Goal: Information Seeking & Learning: Check status

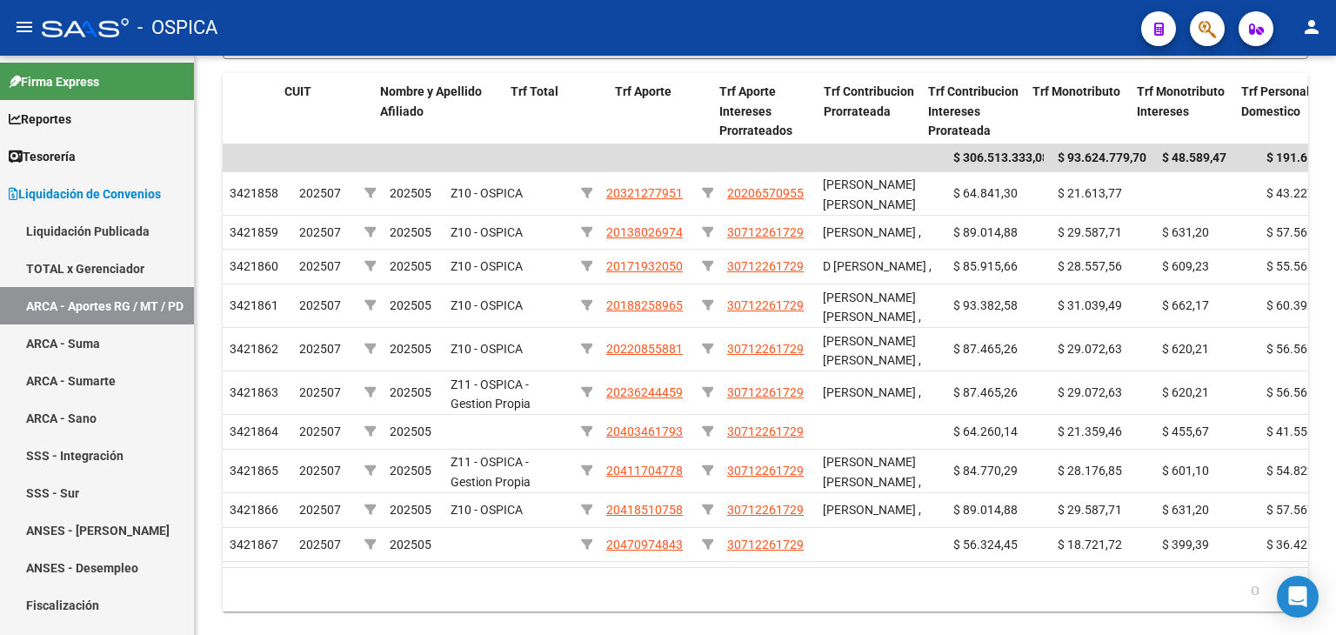
scroll to position [0, 442]
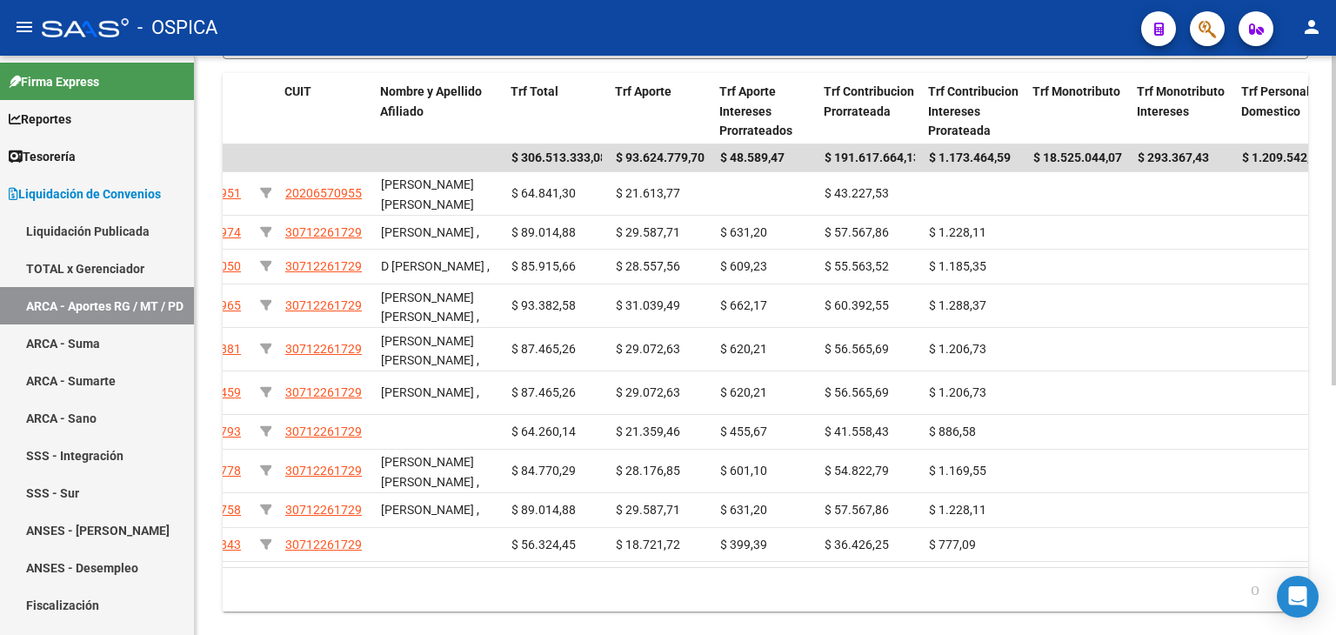
click at [1323, 125] on div "LIQUIDACION DE CONVENIOS -> ARCA - Régimen General / Monotributo / Personal Dom…" at bounding box center [765, 177] width 1141 height 980
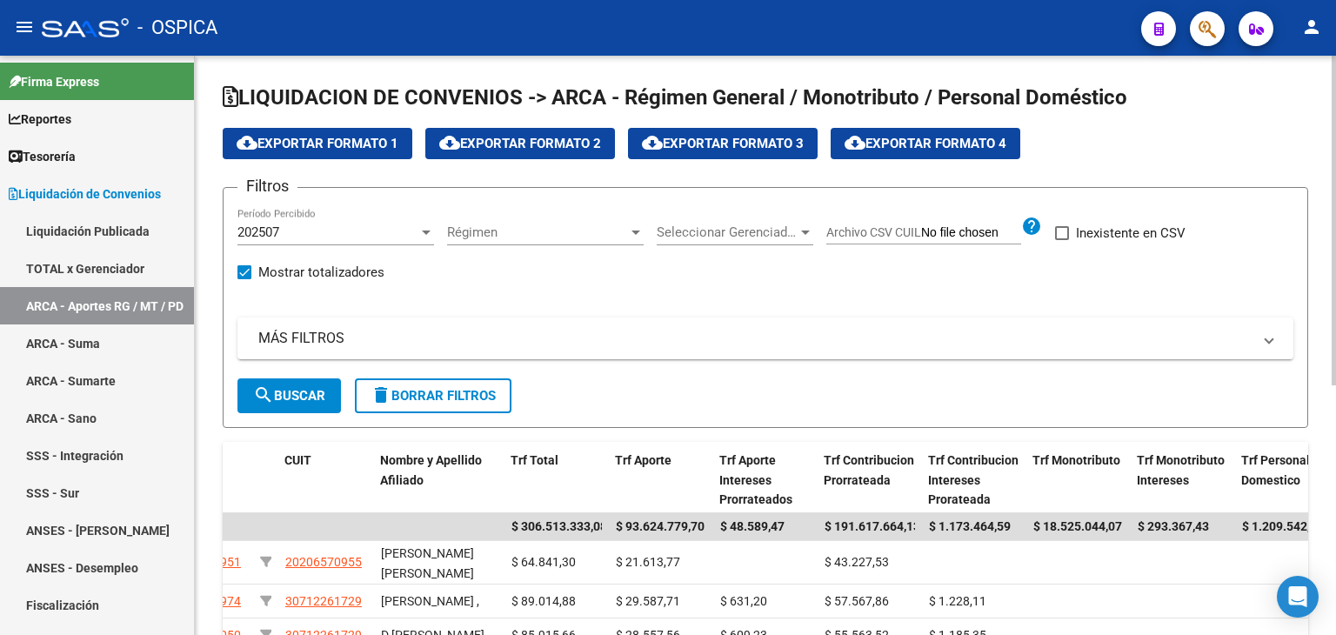
click at [1335, 106] on div at bounding box center [1333, 345] width 4 height 579
click at [798, 231] on div at bounding box center [806, 232] width 16 height 14
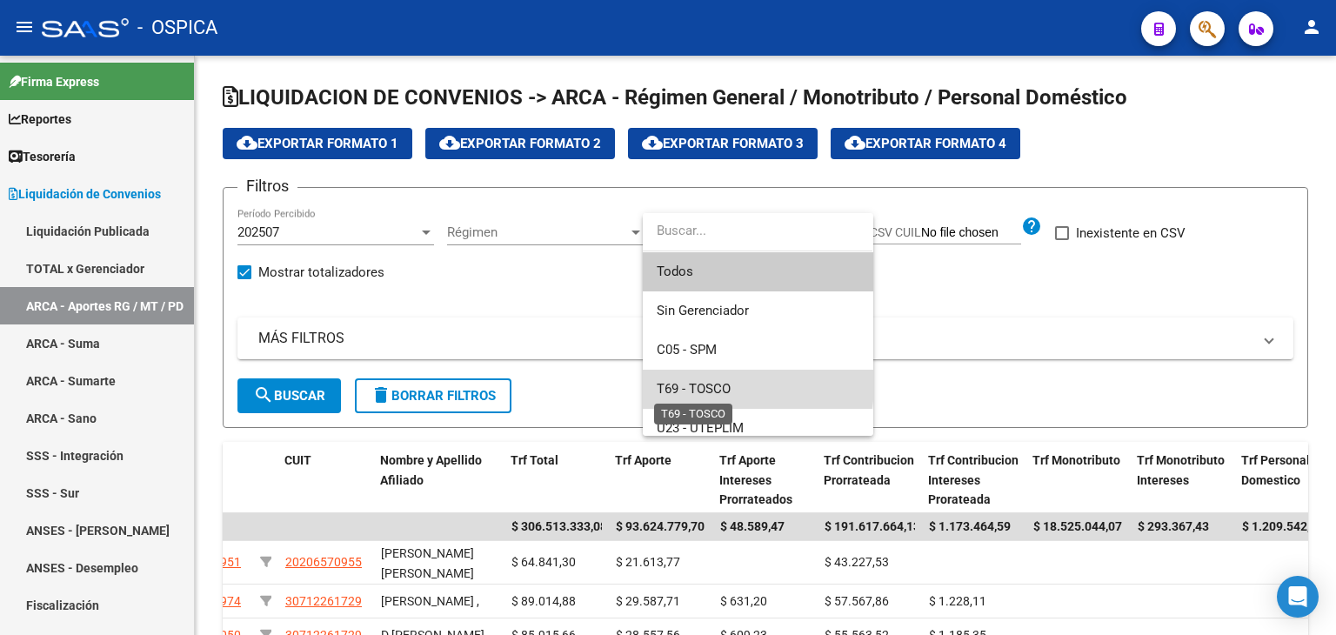
click at [701, 383] on span "T69 - TOSCO" at bounding box center [694, 389] width 74 height 16
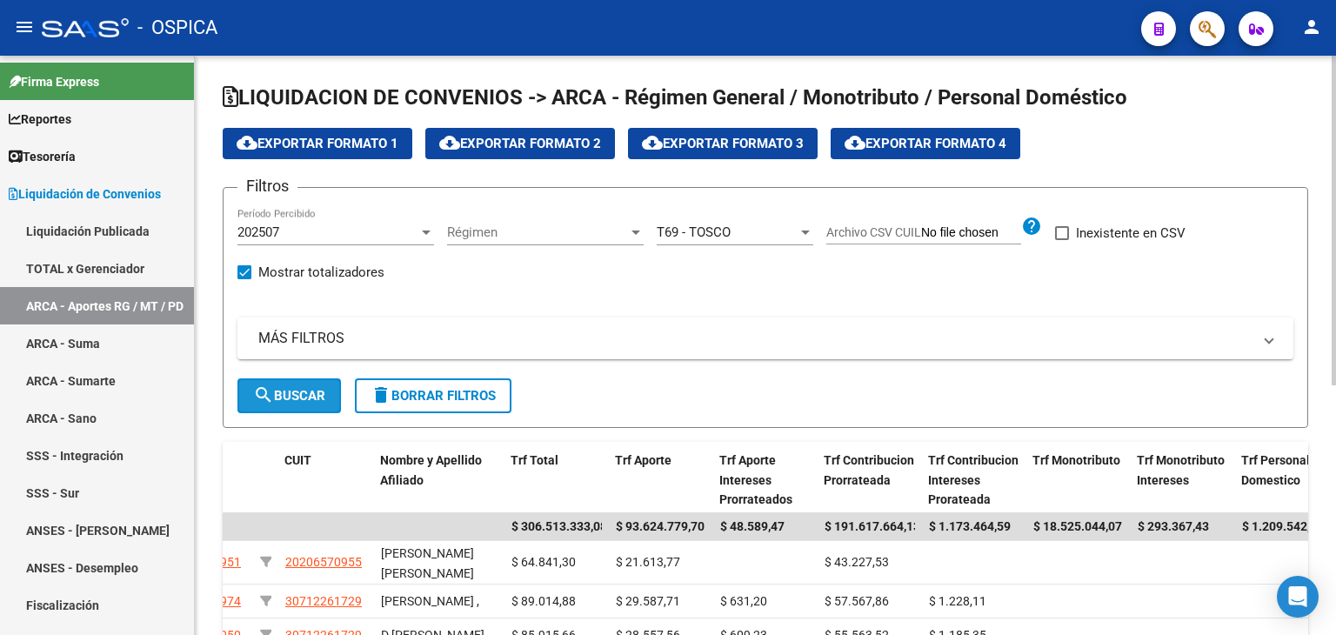
click at [312, 398] on span "search Buscar" at bounding box center [289, 396] width 72 height 16
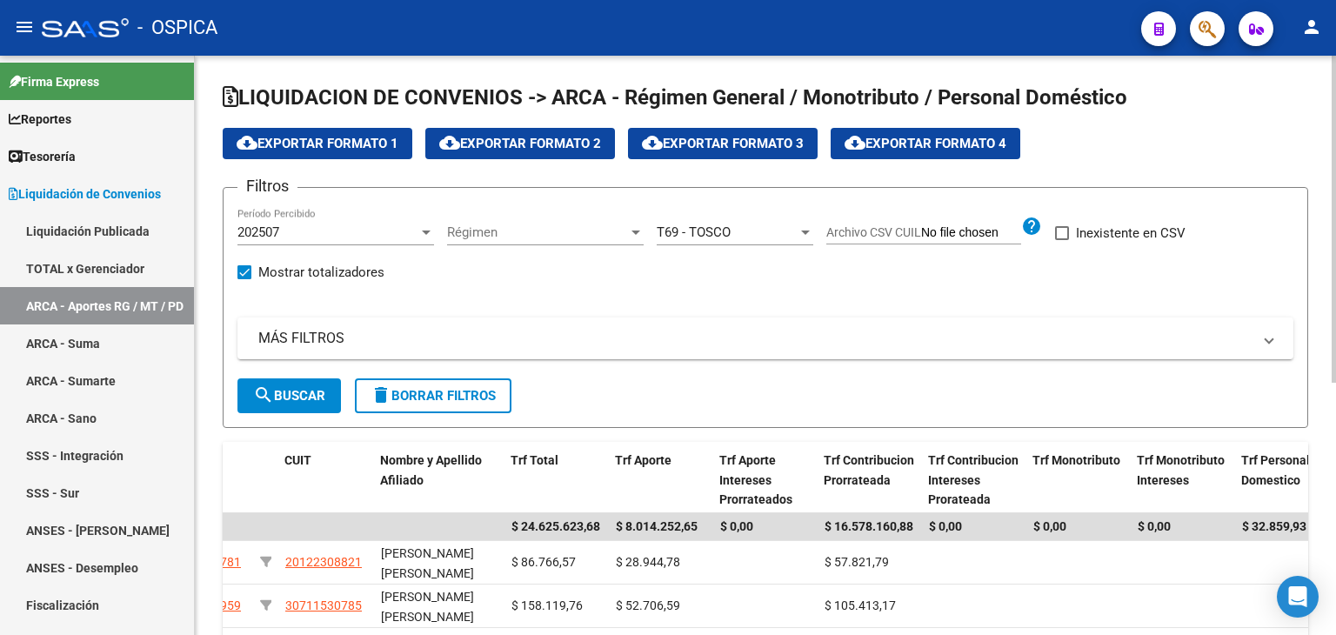
click at [312, 137] on span "cloud_download Exportar Formato 1" at bounding box center [318, 144] width 162 height 16
click at [806, 230] on div at bounding box center [805, 232] width 9 height 4
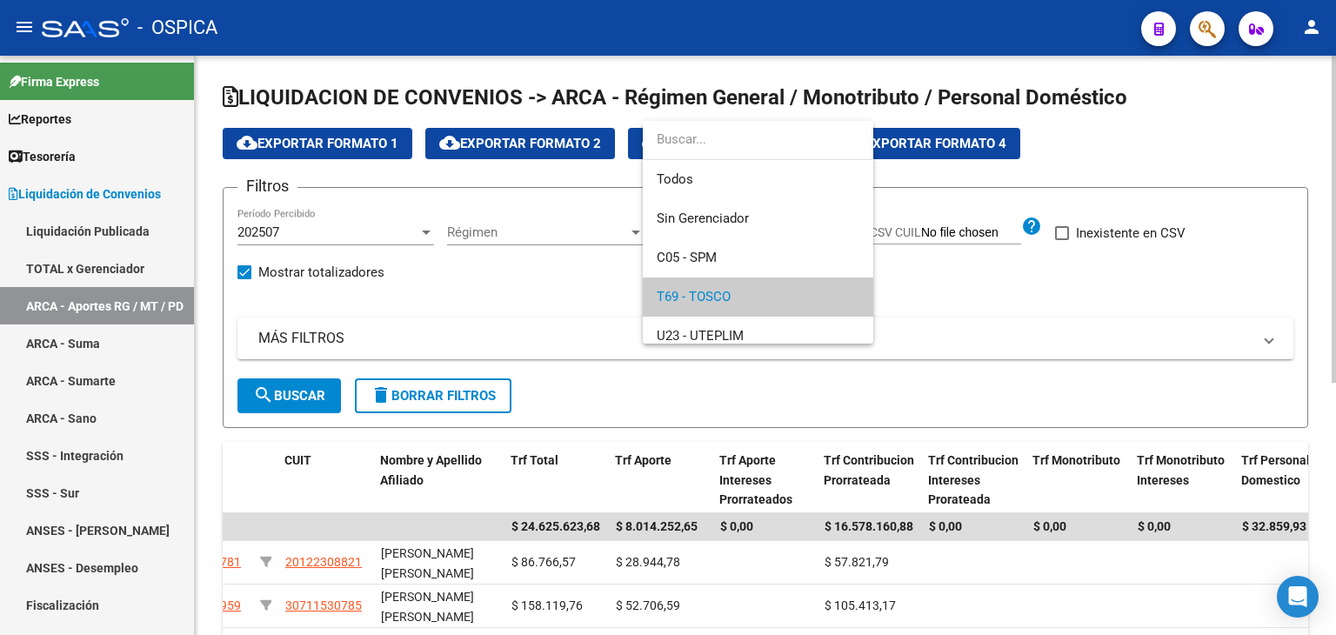
scroll to position [64, 0]
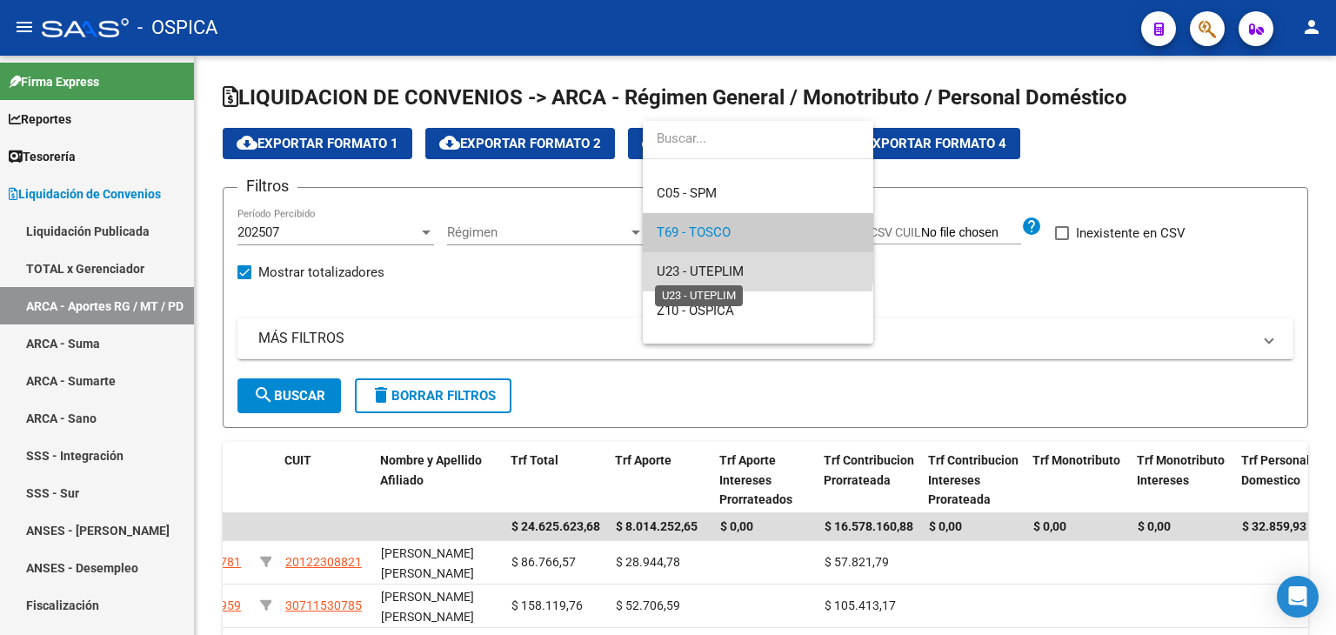
click at [719, 264] on span "U23 - UTEPLIM" at bounding box center [700, 272] width 87 height 16
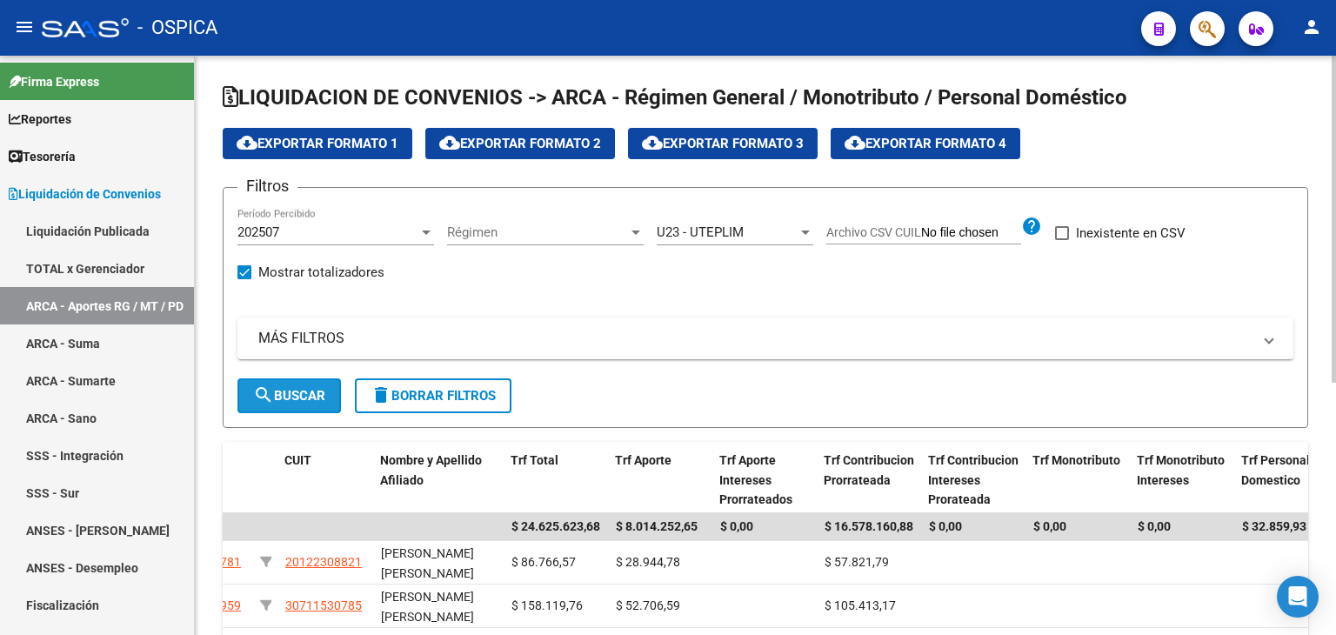
click at [292, 388] on span "search Buscar" at bounding box center [289, 396] width 72 height 16
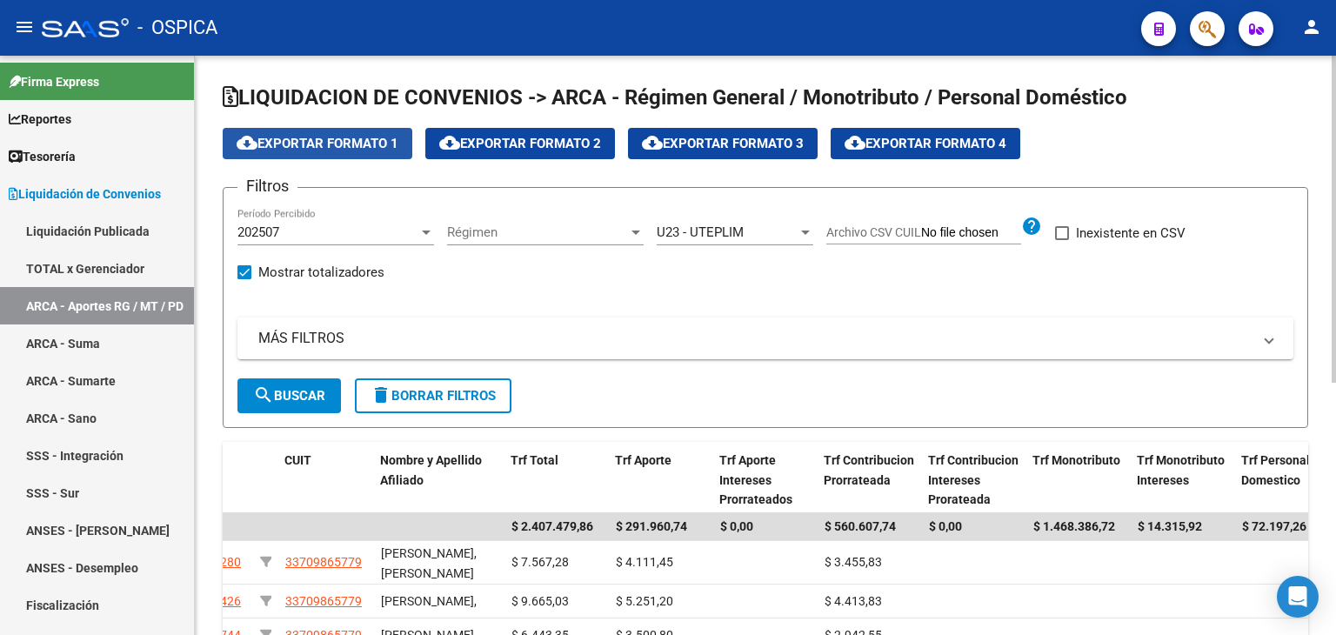
click at [313, 150] on span "cloud_download Exportar Formato 1" at bounding box center [318, 144] width 162 height 16
click at [804, 230] on div at bounding box center [805, 232] width 9 height 4
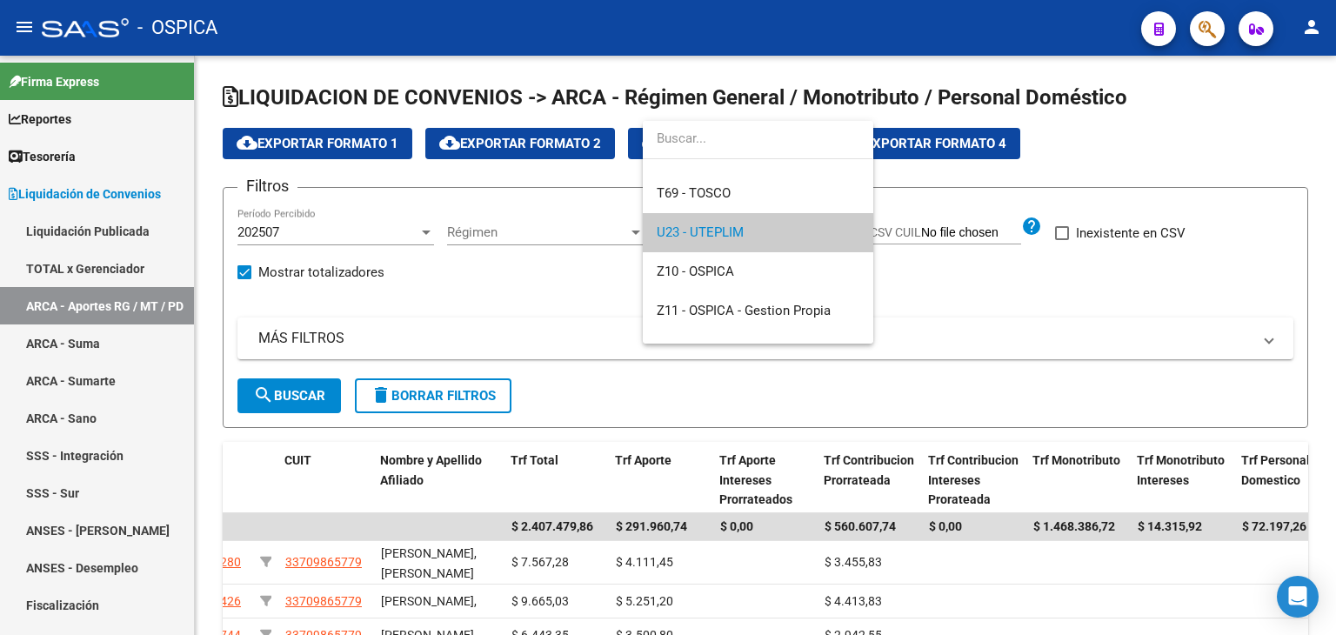
scroll to position [0, 0]
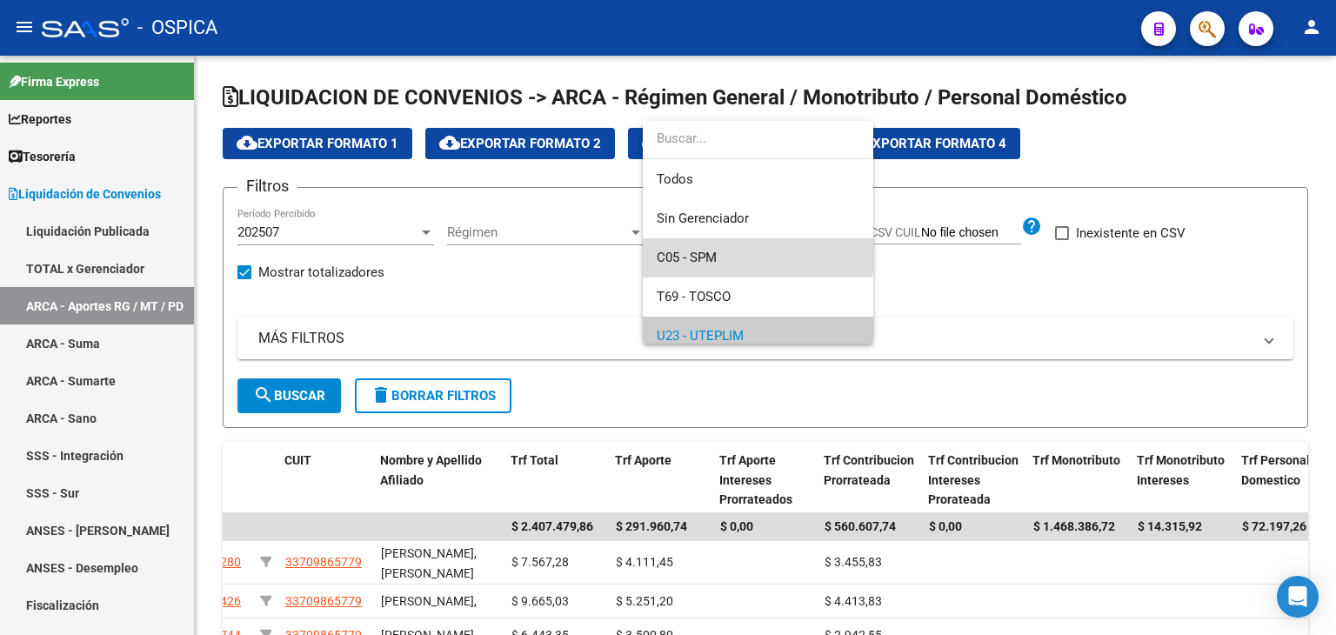
click at [729, 248] on span "C05 - SPM" at bounding box center [758, 257] width 203 height 39
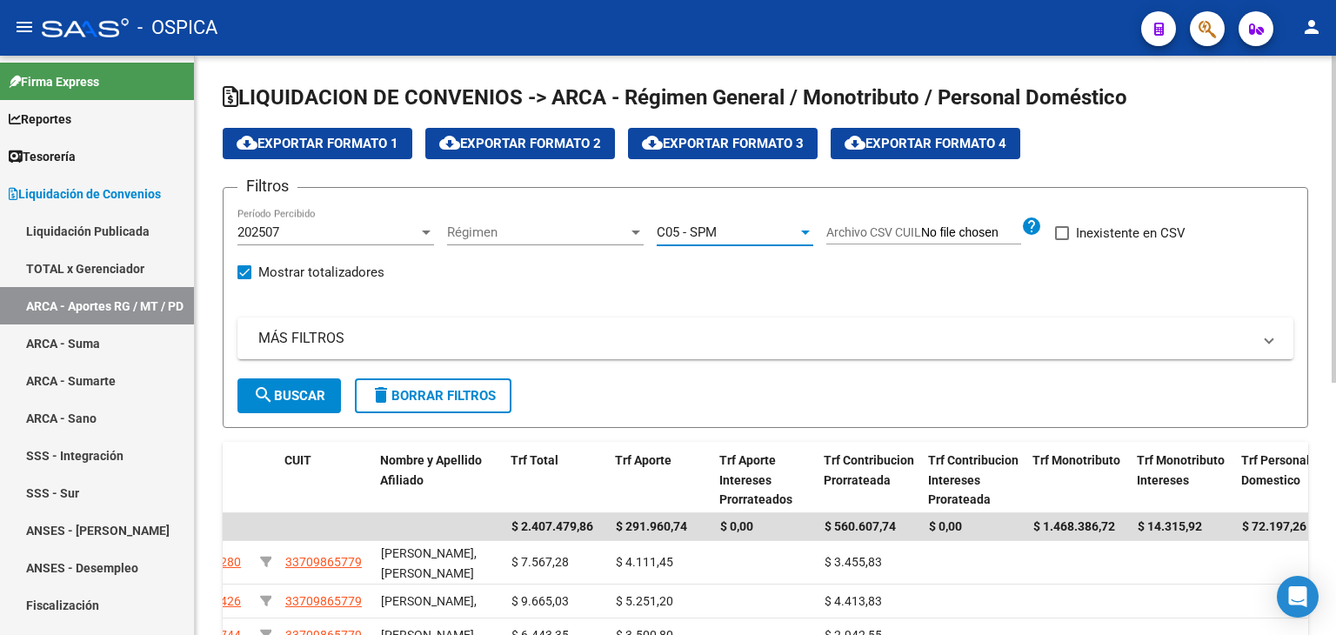
click at [314, 397] on span "search Buscar" at bounding box center [289, 396] width 72 height 16
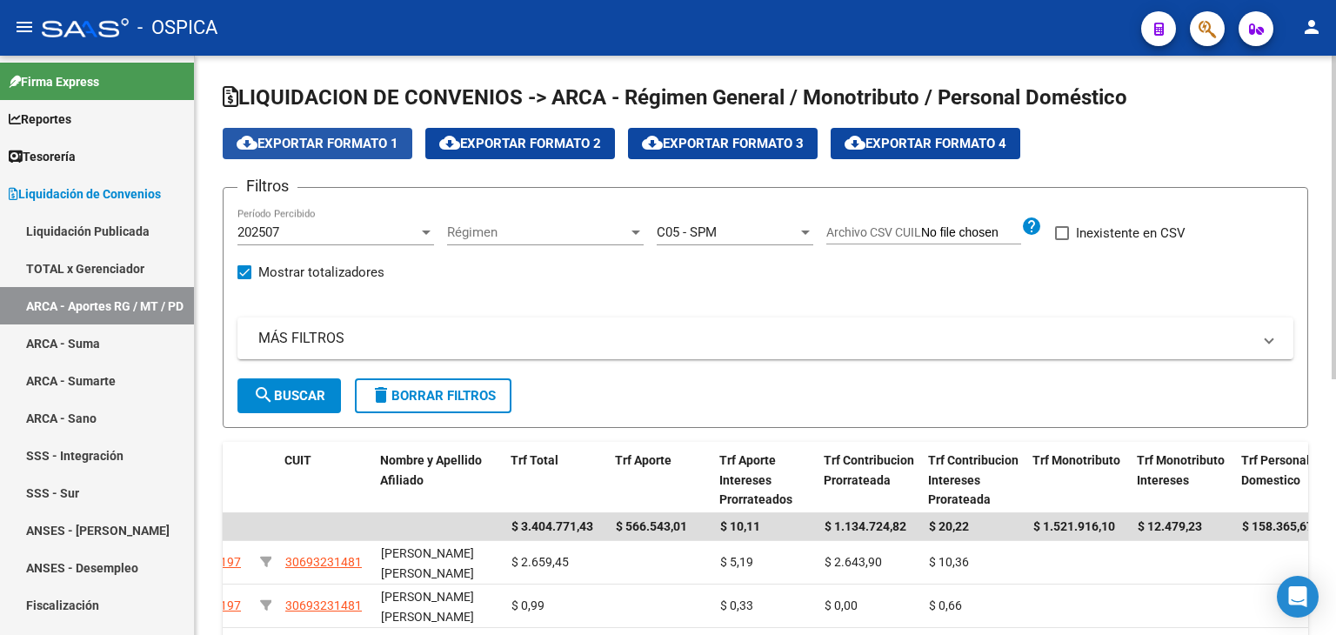
click at [306, 151] on button "cloud_download Exportar Formato 1" at bounding box center [318, 143] width 190 height 31
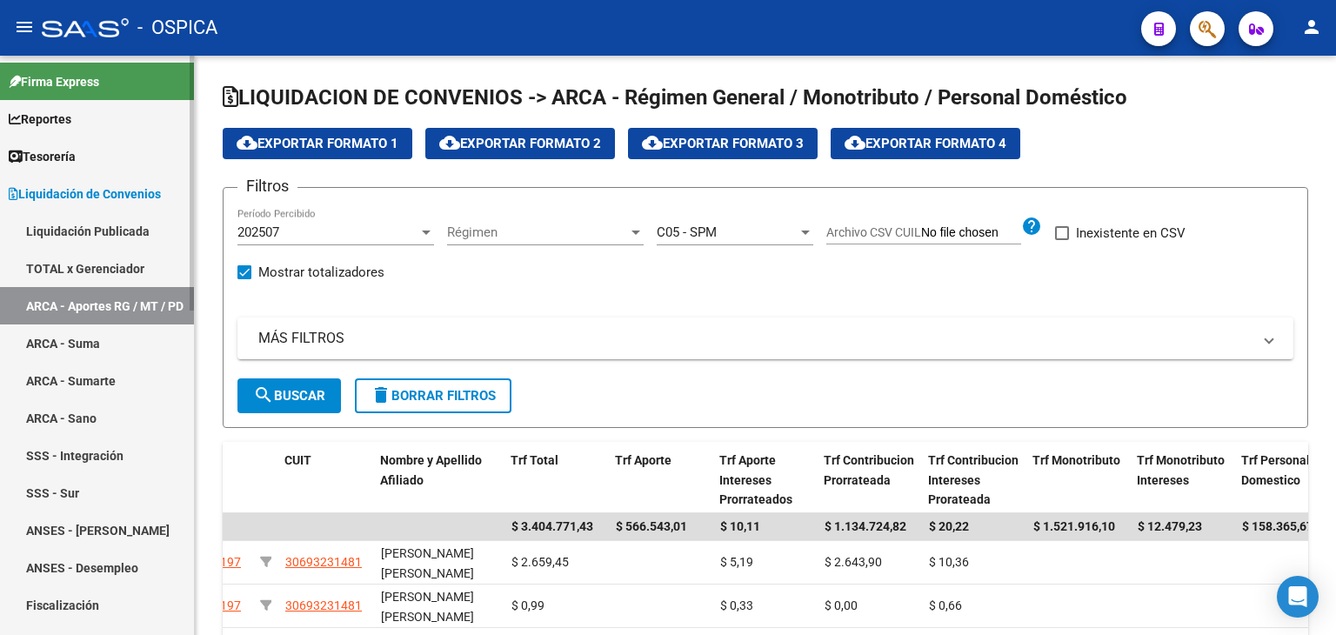
scroll to position [579, 0]
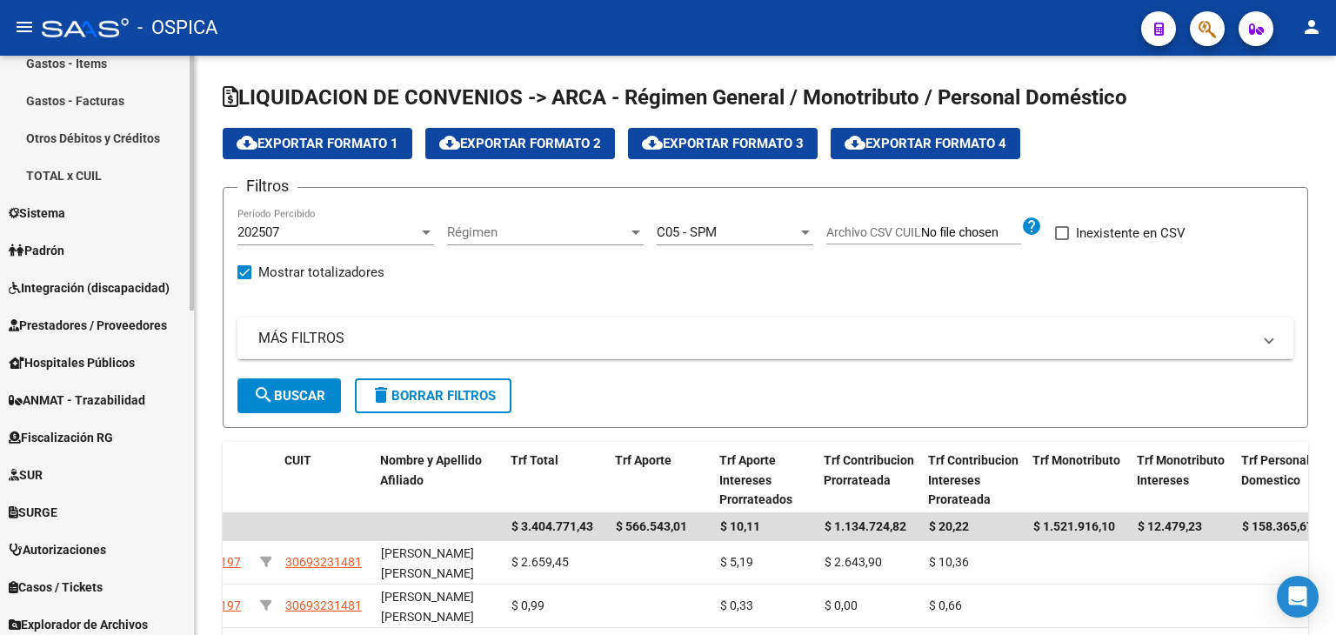
click at [190, 558] on div at bounding box center [192, 345] width 4 height 579
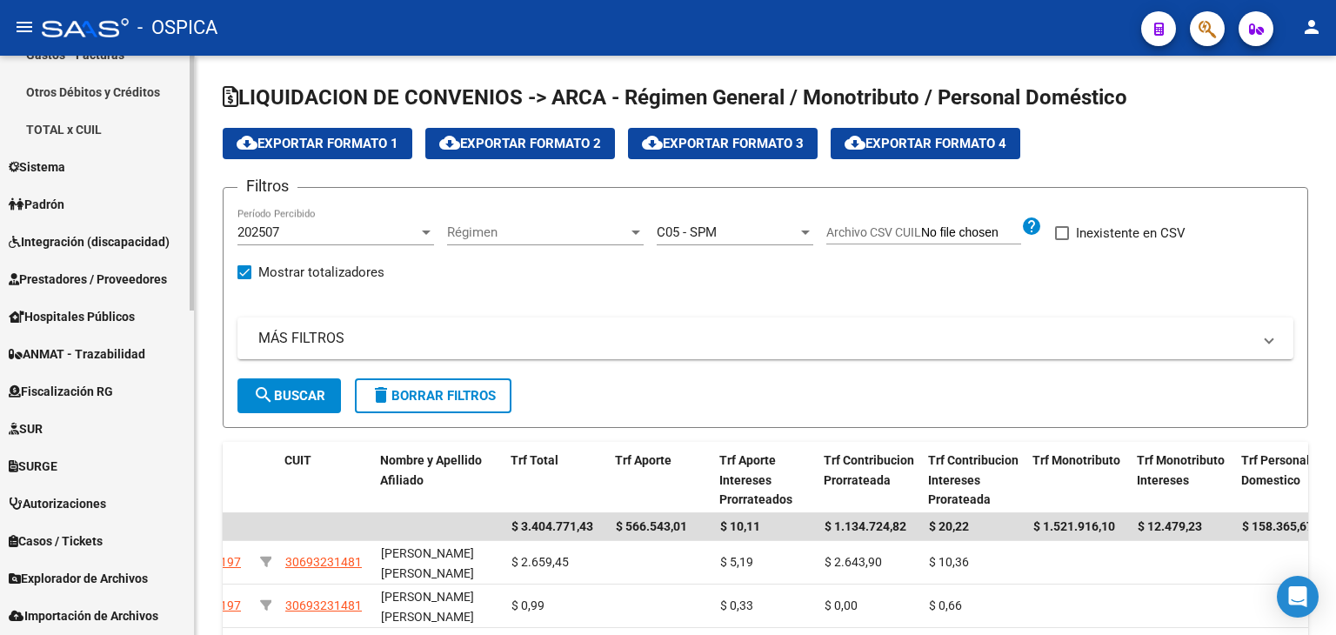
scroll to position [608, 0]
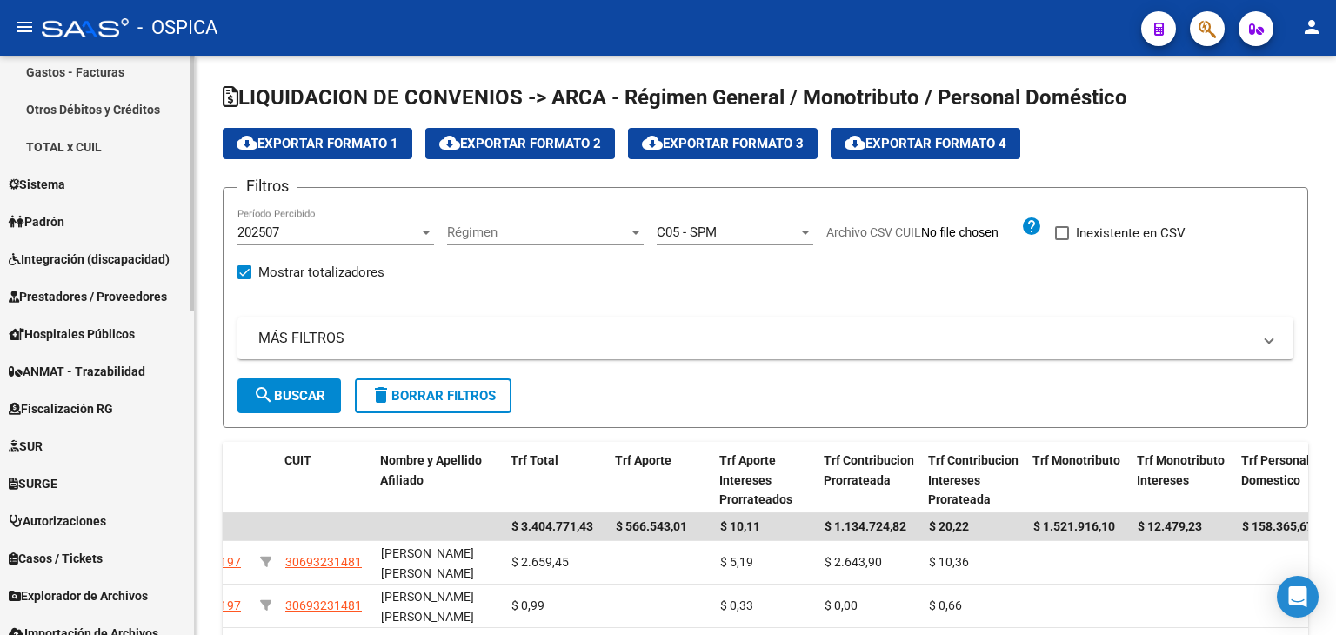
click at [192, 445] on div at bounding box center [192, 451] width 4 height 255
click at [56, 228] on span "Padrón" at bounding box center [37, 221] width 56 height 19
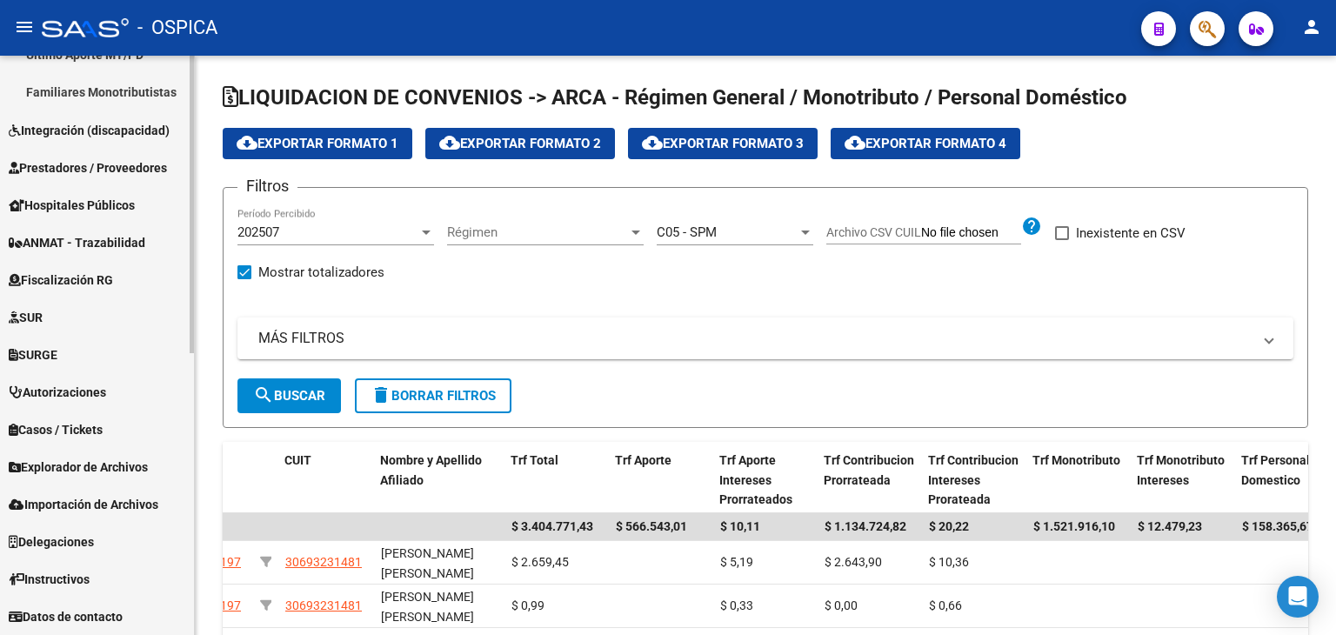
scroll to position [533, 0]
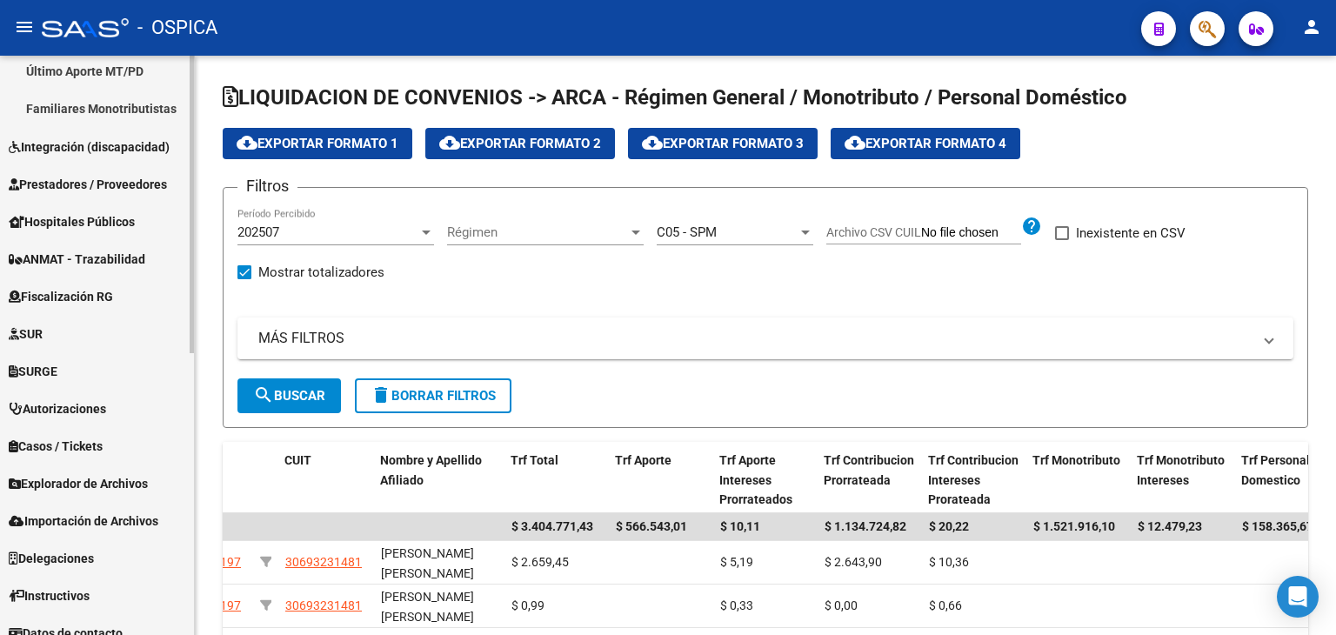
click at [190, 431] on div at bounding box center [192, 478] width 4 height 297
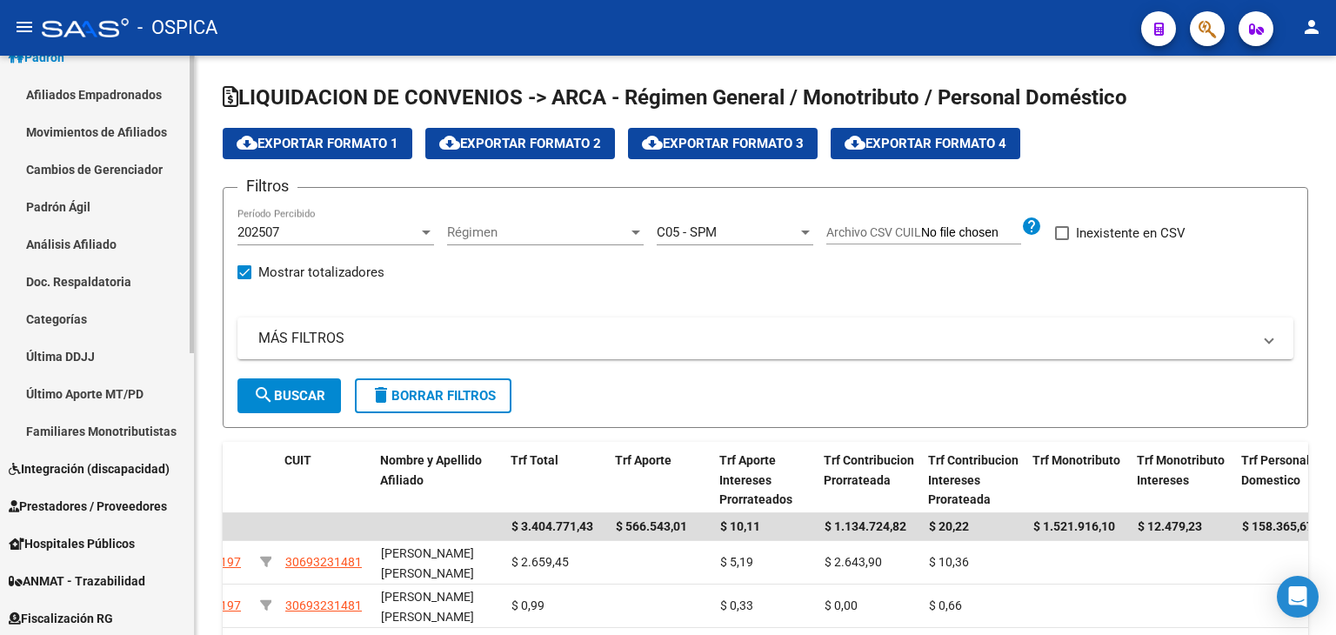
click at [183, 265] on div "Firma Express Reportes Tablero de Control Ingresos Percibidos Análisis de todos…" at bounding box center [99, 408] width 198 height 1129
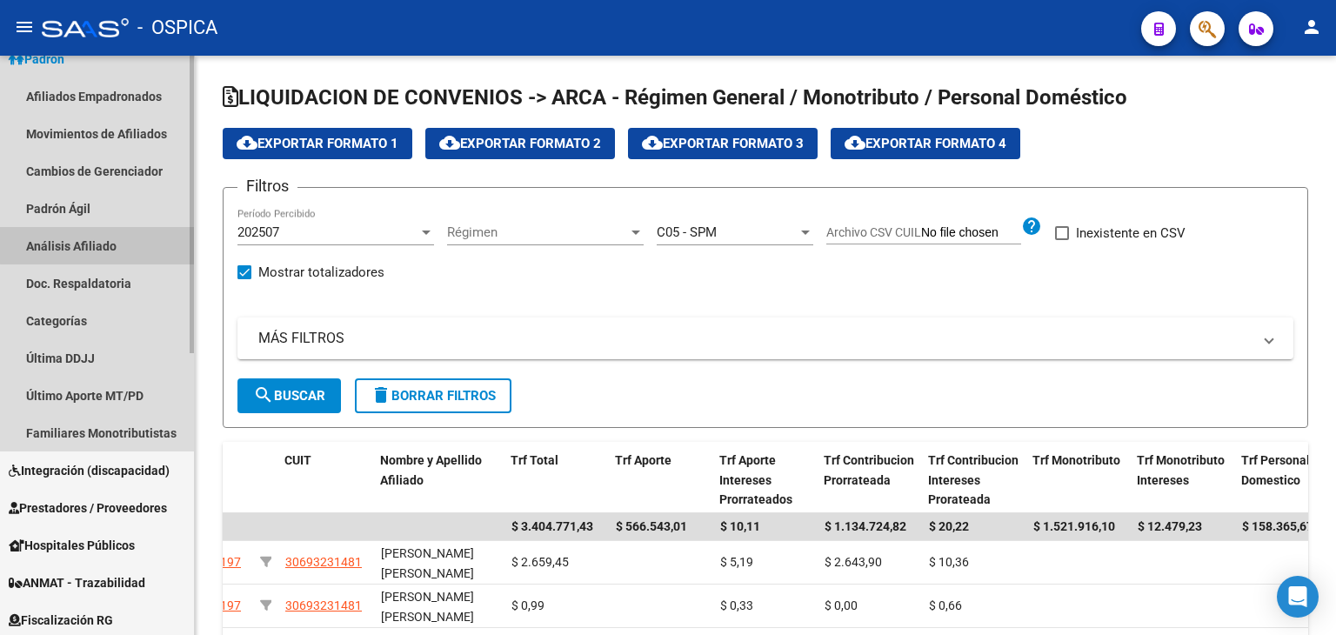
click at [113, 244] on link "Análisis Afiliado" at bounding box center [97, 245] width 194 height 37
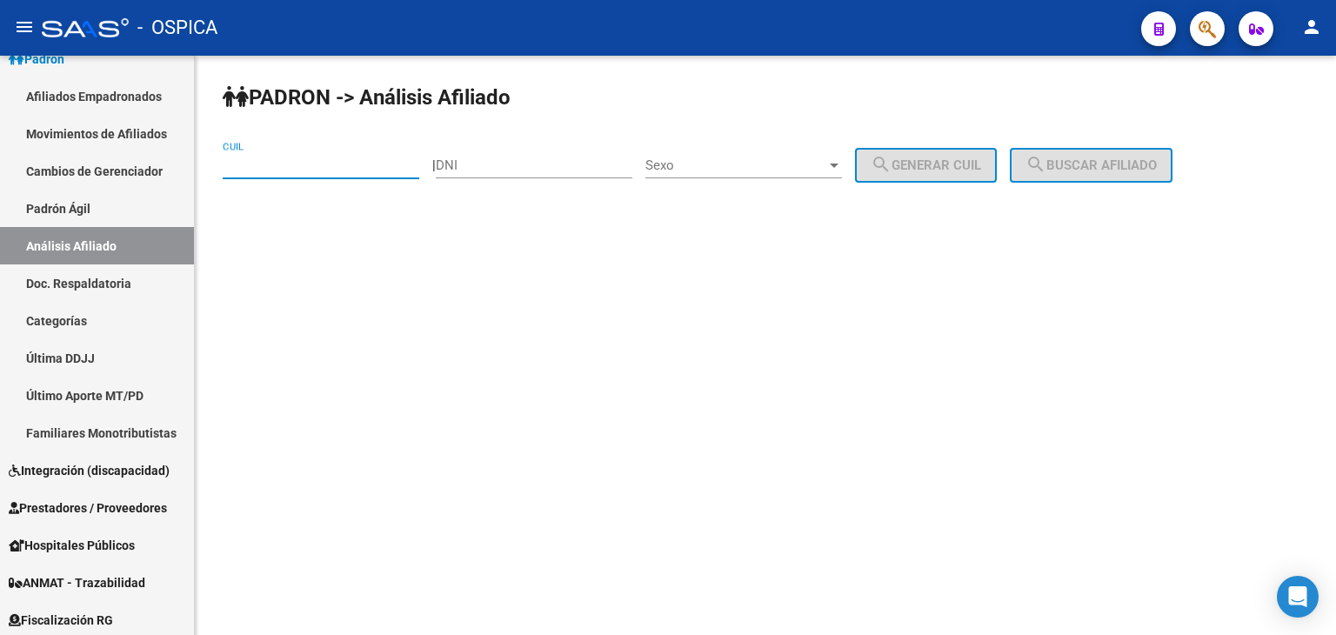
paste input "20-21955098-8"
type input "20-21955098-8"
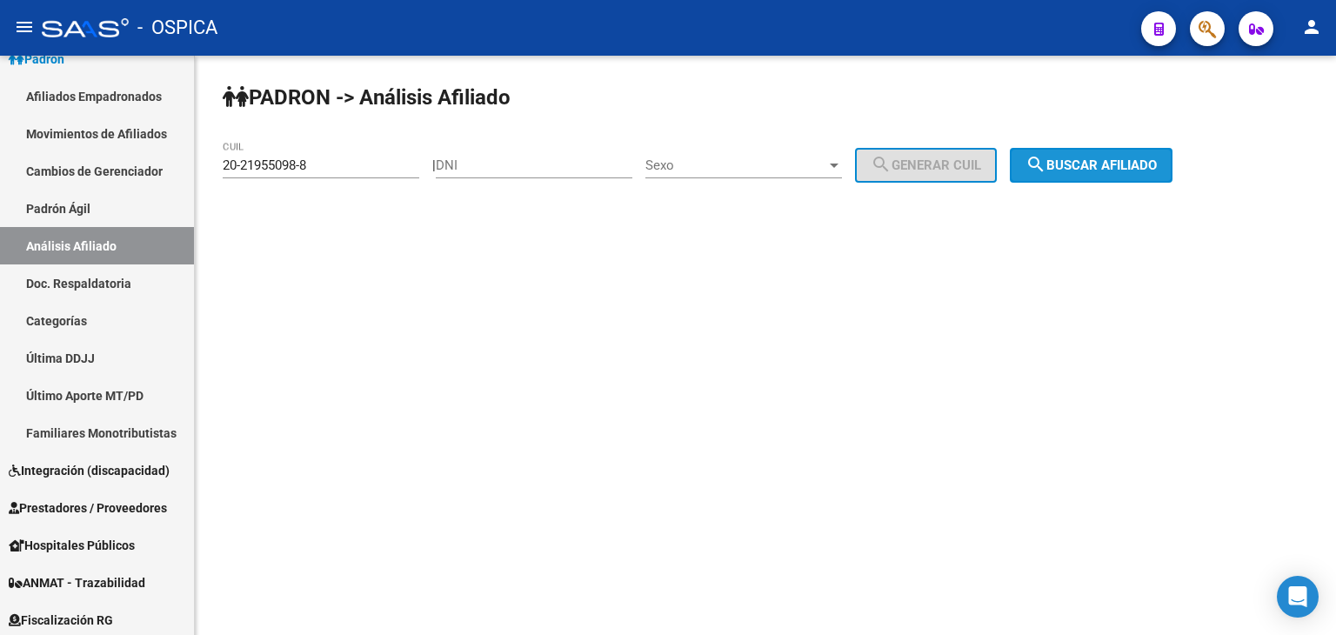
click at [1093, 162] on span "search Buscar afiliado" at bounding box center [1090, 165] width 131 height 16
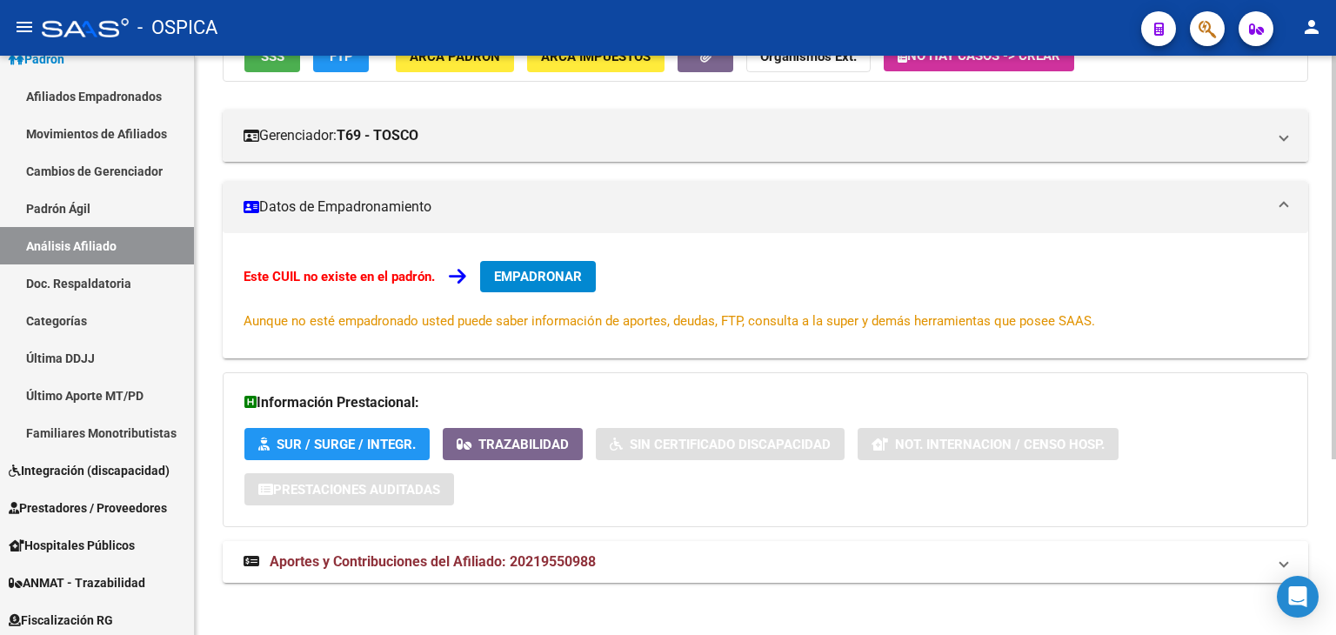
scroll to position [251, 0]
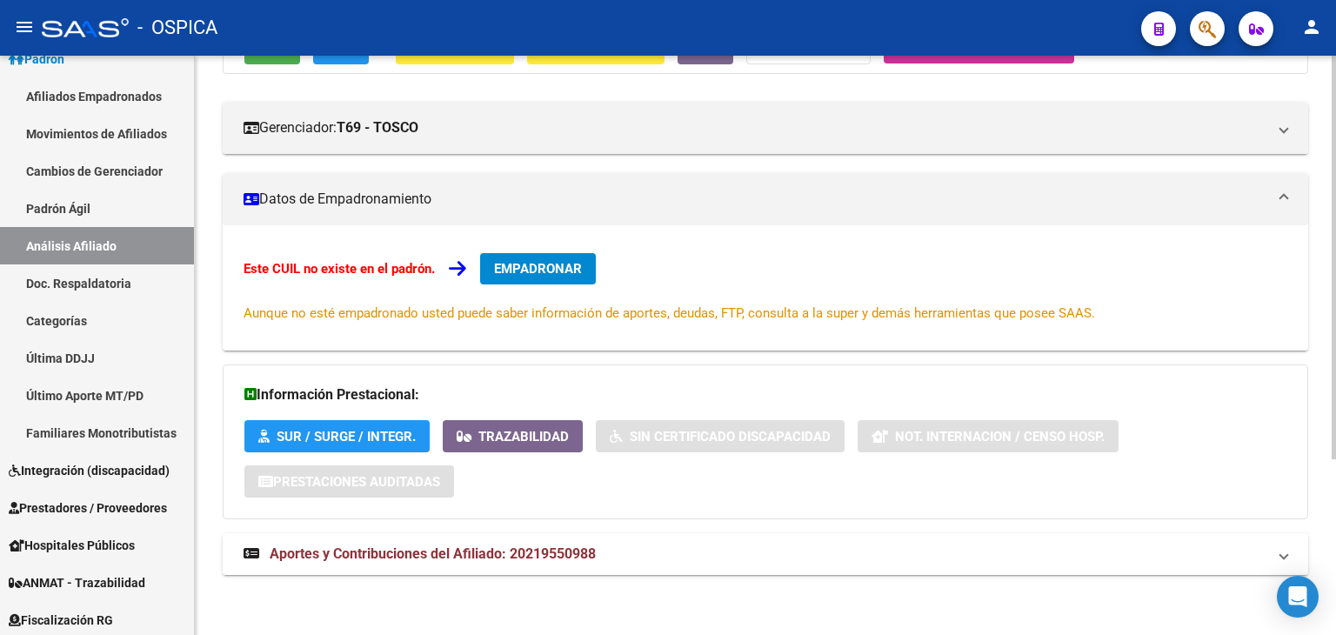
click at [329, 544] on strong "Aportes y Contribuciones del Afiliado: 20219550988" at bounding box center [420, 553] width 352 height 19
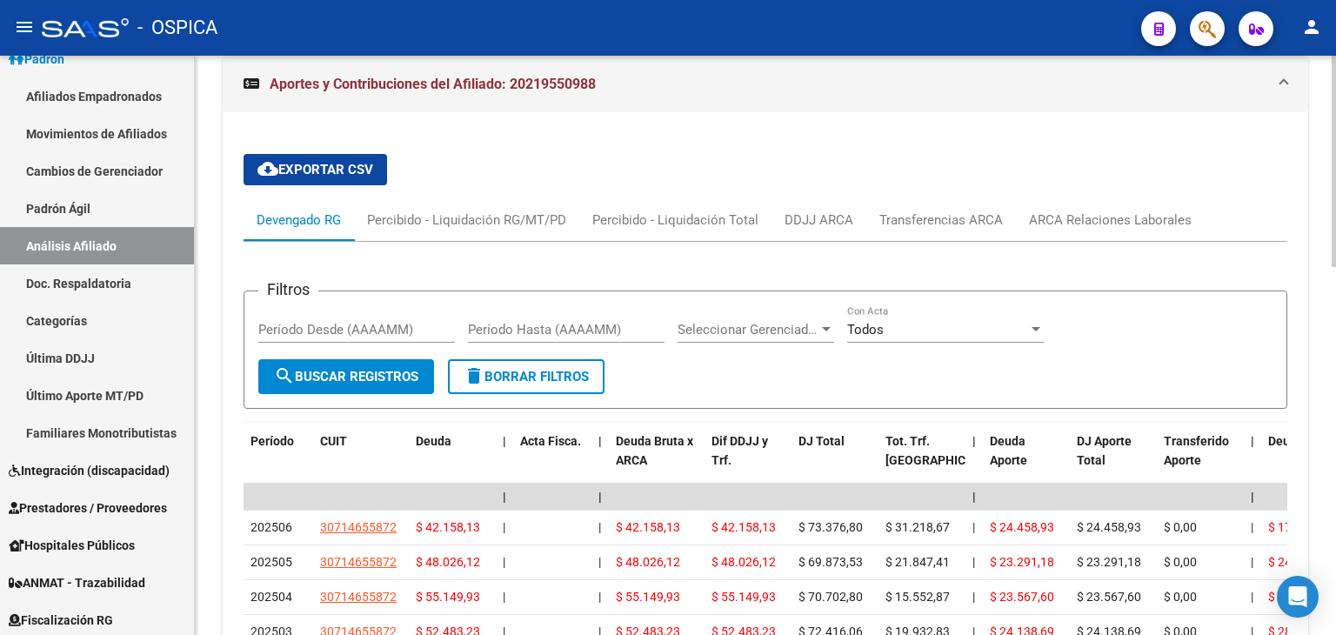
scroll to position [829, 0]
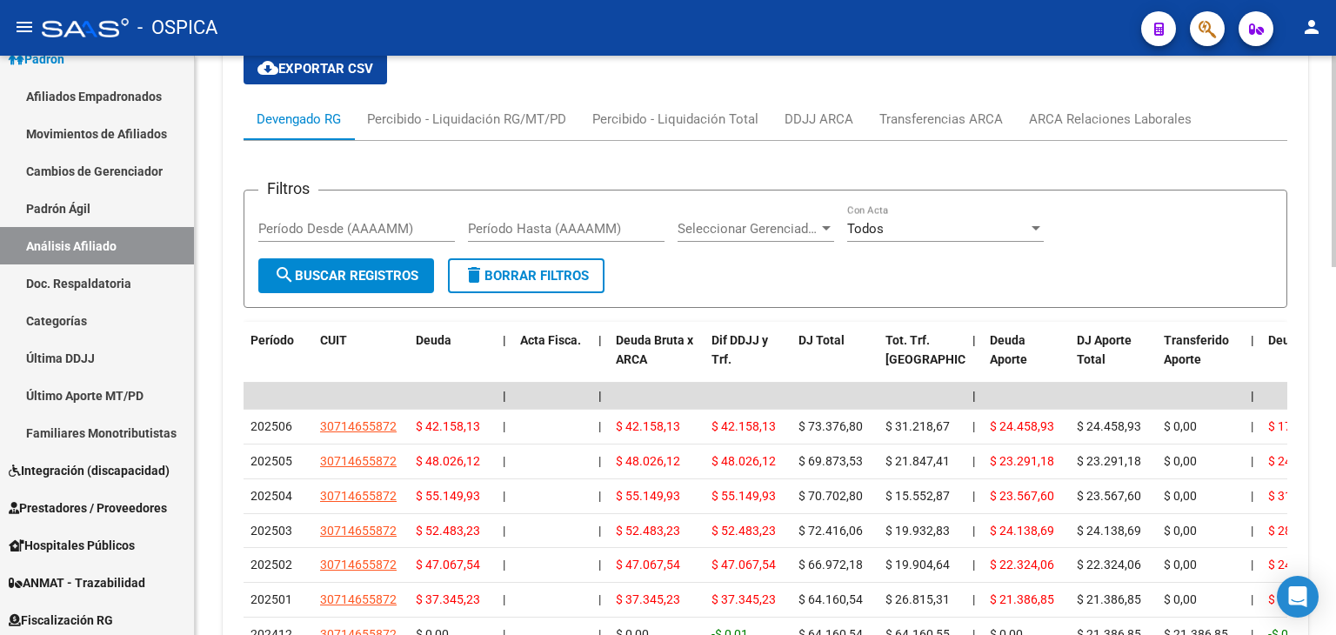
click at [1335, 409] on div at bounding box center [1333, 466] width 4 height 211
click at [455, 114] on div "Percibido - Liquidación RG/MT/PD" at bounding box center [466, 119] width 199 height 19
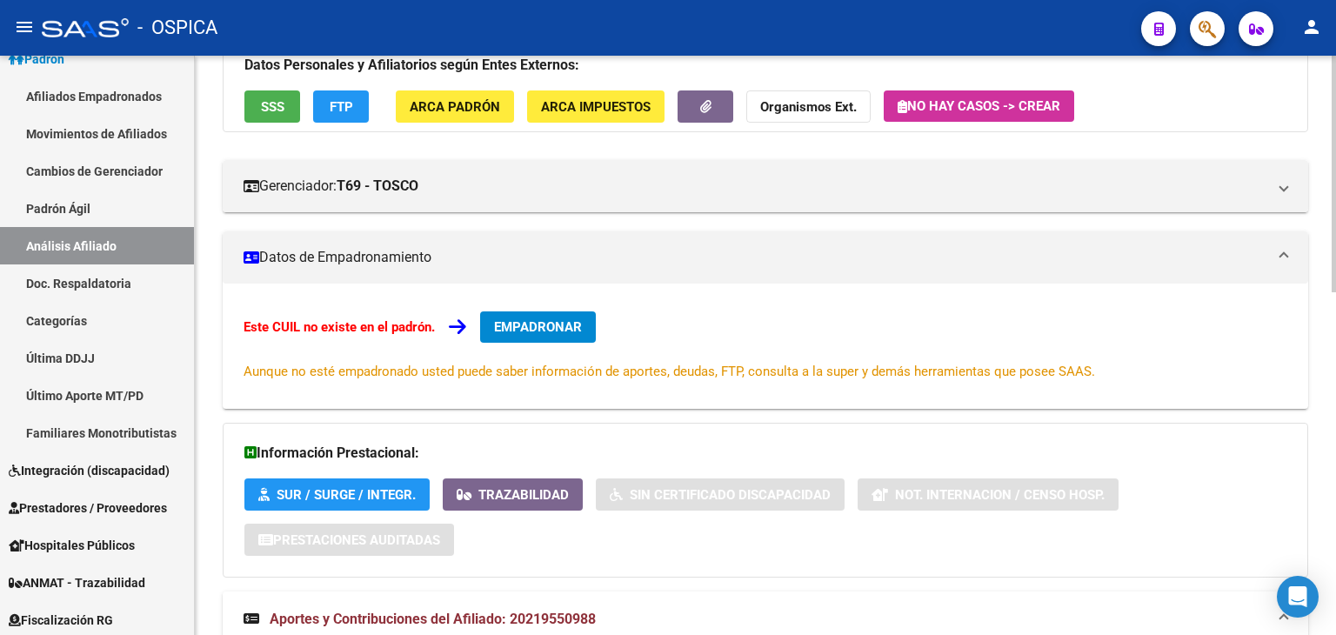
scroll to position [191, 0]
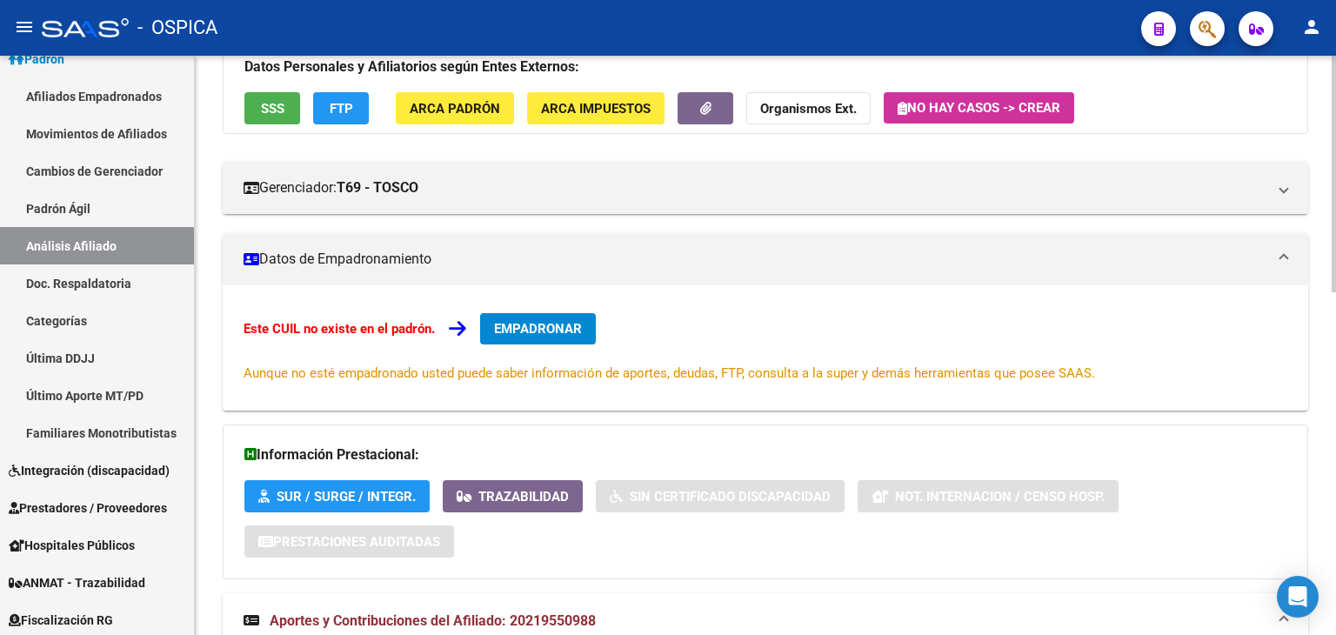
click at [1332, 162] on div at bounding box center [1333, 253] width 4 height 237
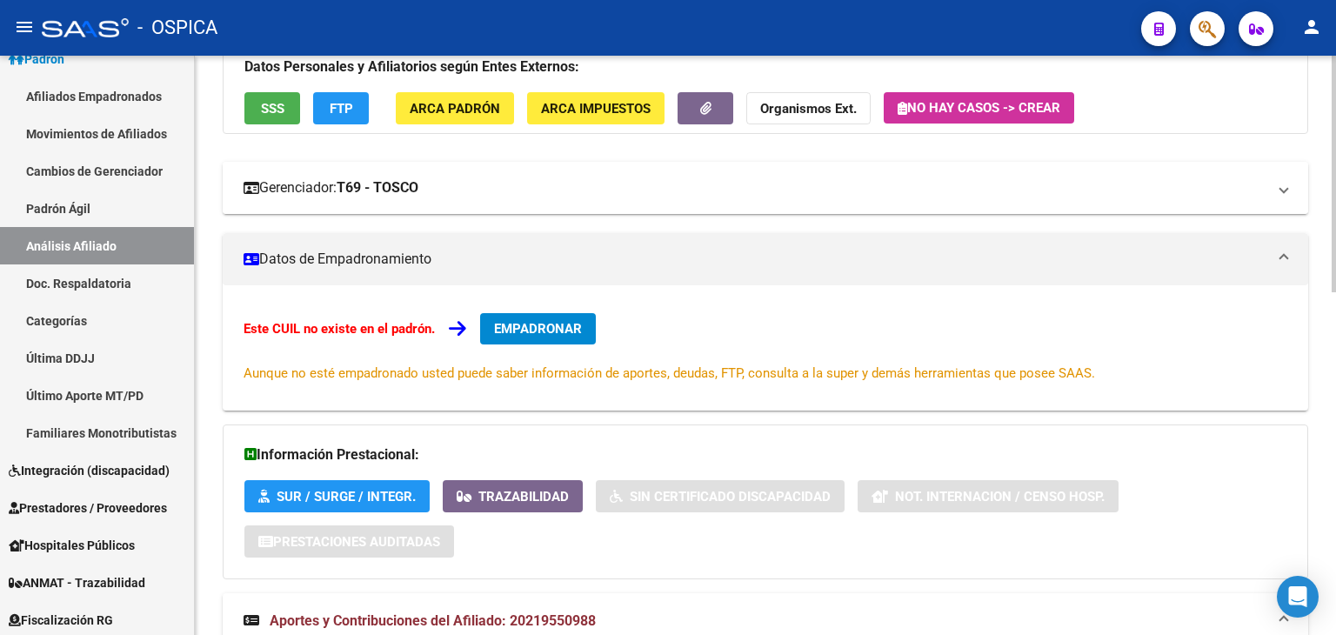
click at [1278, 190] on span "Gerenciador: T69 - TOSCO" at bounding box center [762, 187] width 1037 height 19
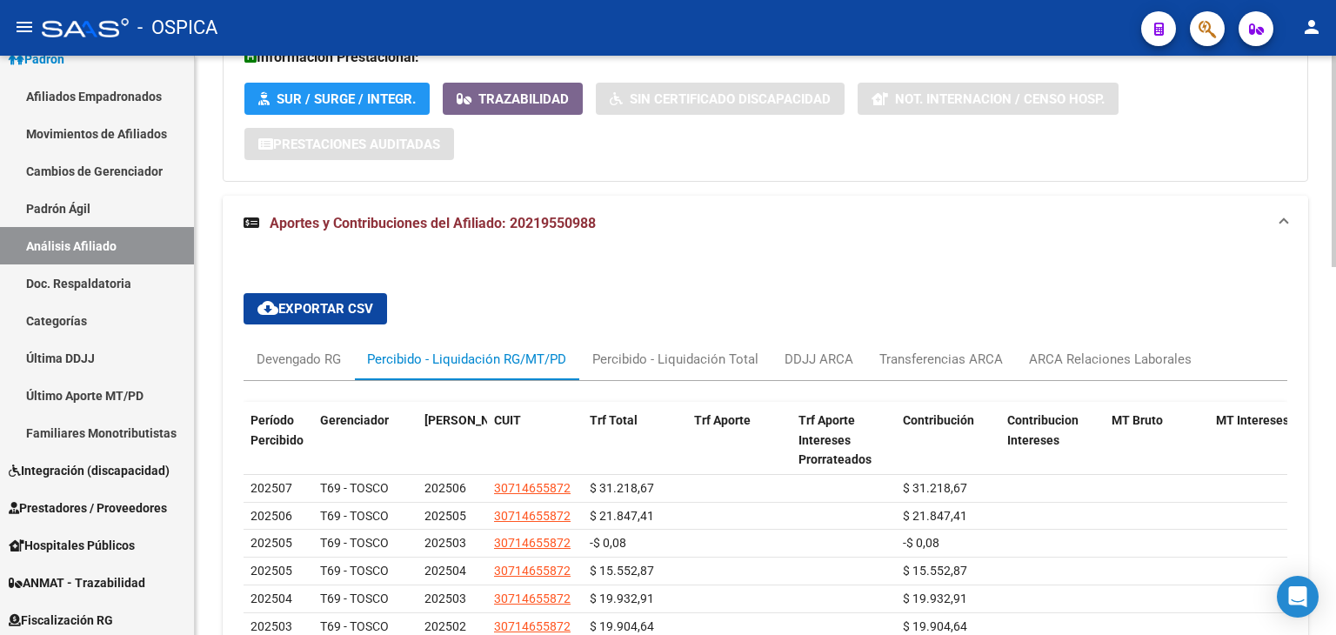
scroll to position [749, 0]
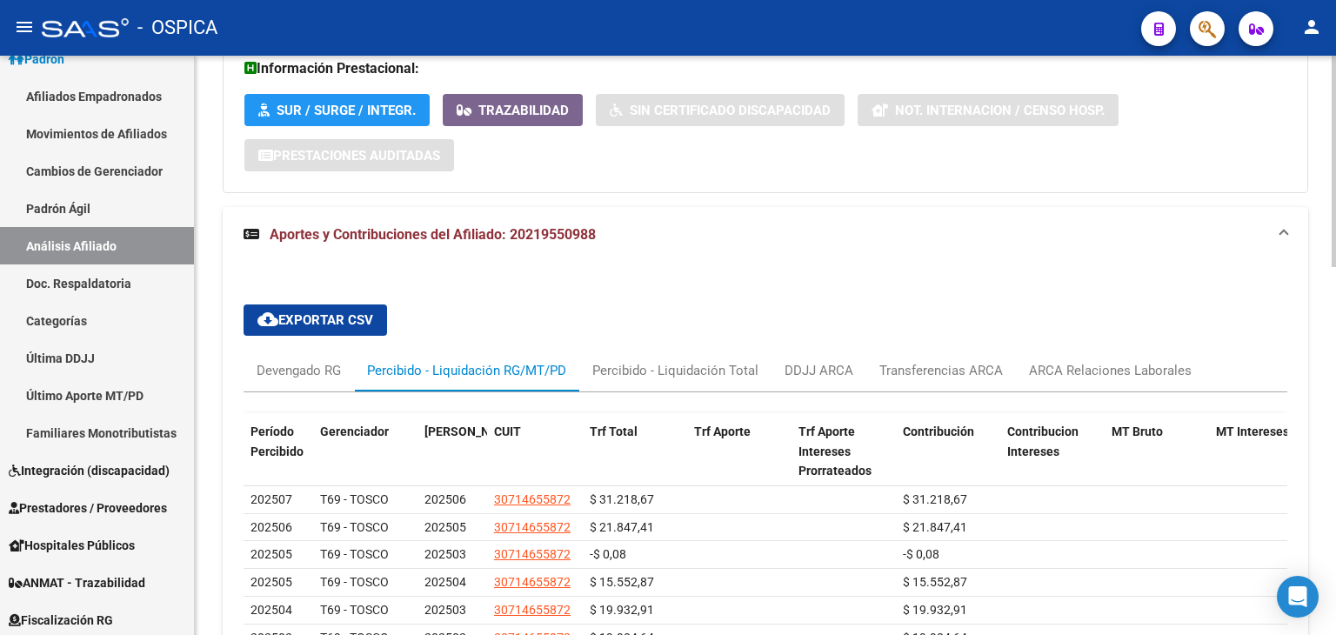
click at [1331, 353] on div at bounding box center [1333, 436] width 4 height 211
click at [668, 373] on div "Percibido - Liquidación Total" at bounding box center [675, 370] width 166 height 19
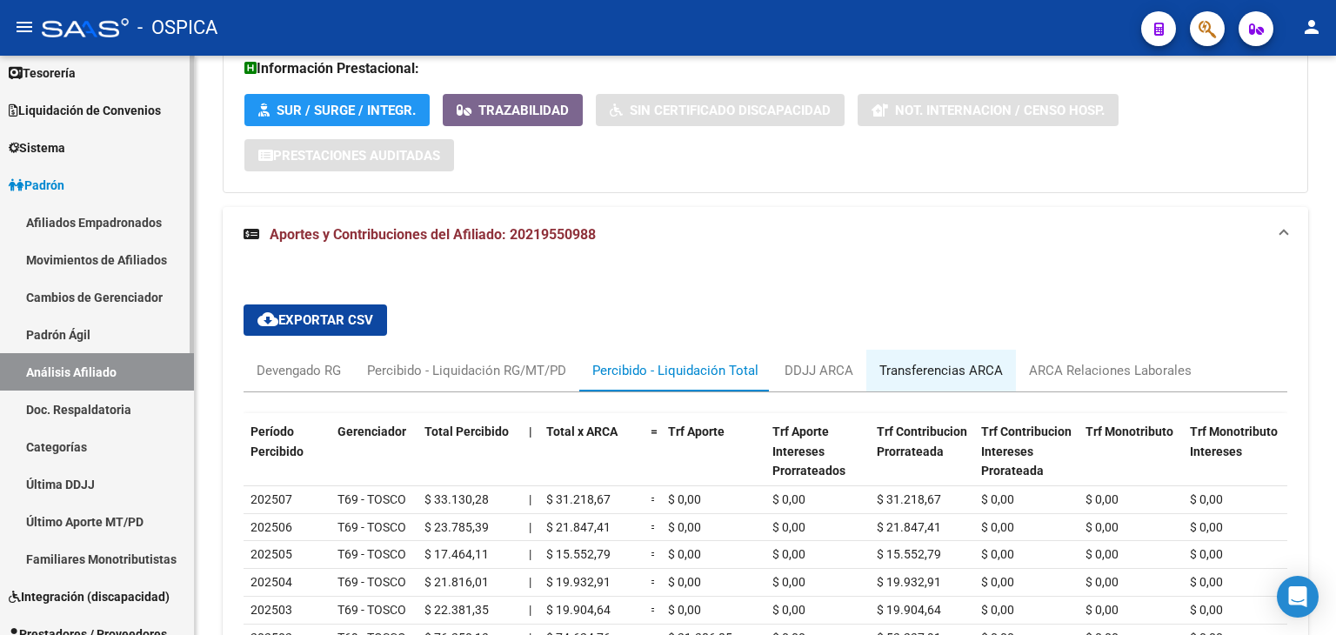
scroll to position [0, 0]
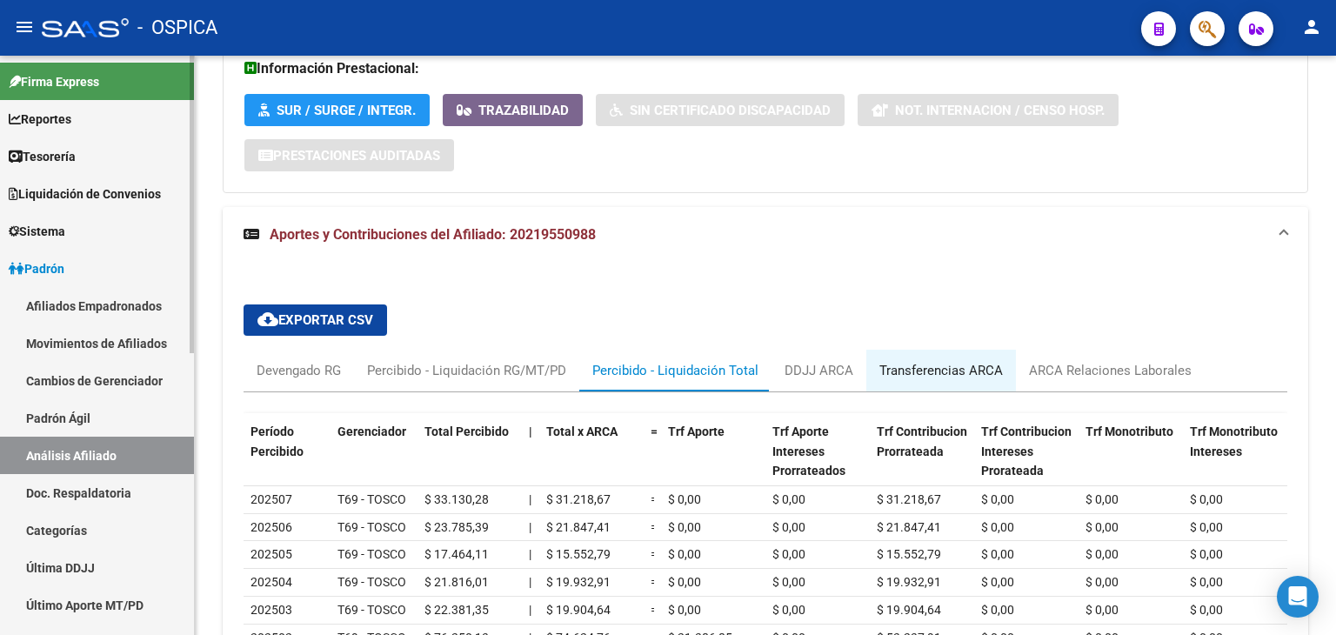
click at [200, 77] on mat-sidenav-container "Firma Express Reportes Tablero de Control Ingresos Percibidos Análisis de todos…" at bounding box center [668, 345] width 1336 height 579
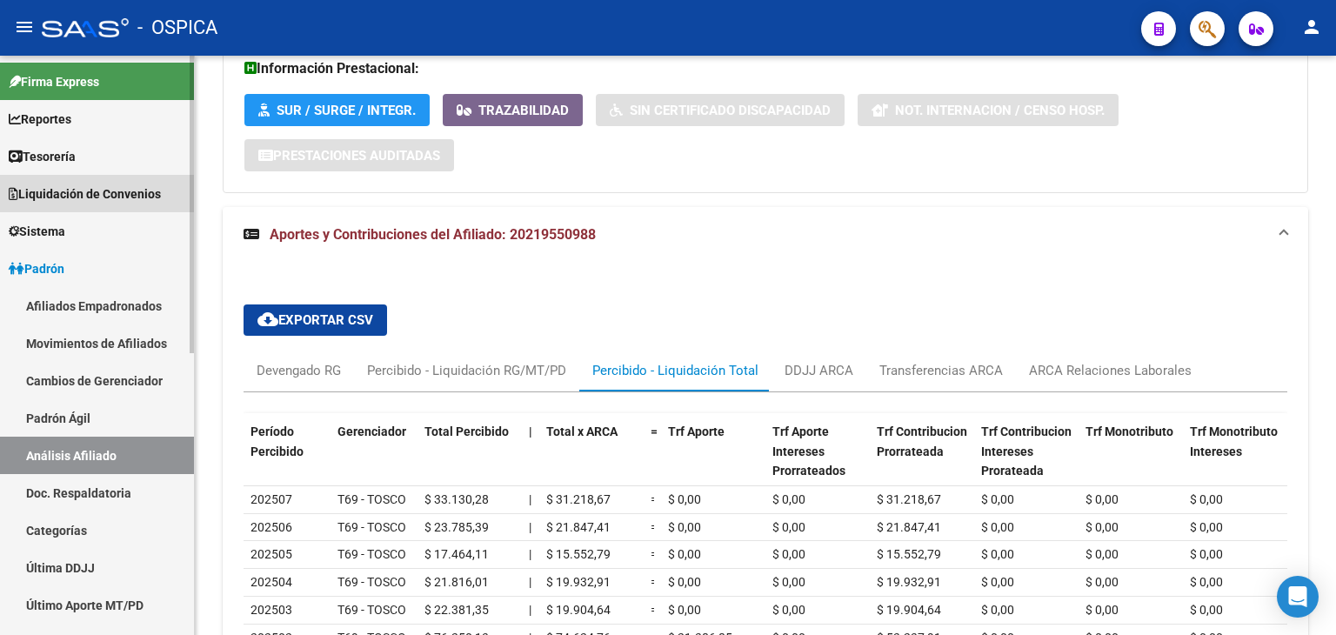
click at [83, 190] on span "Liquidación de Convenios" at bounding box center [85, 193] width 152 height 19
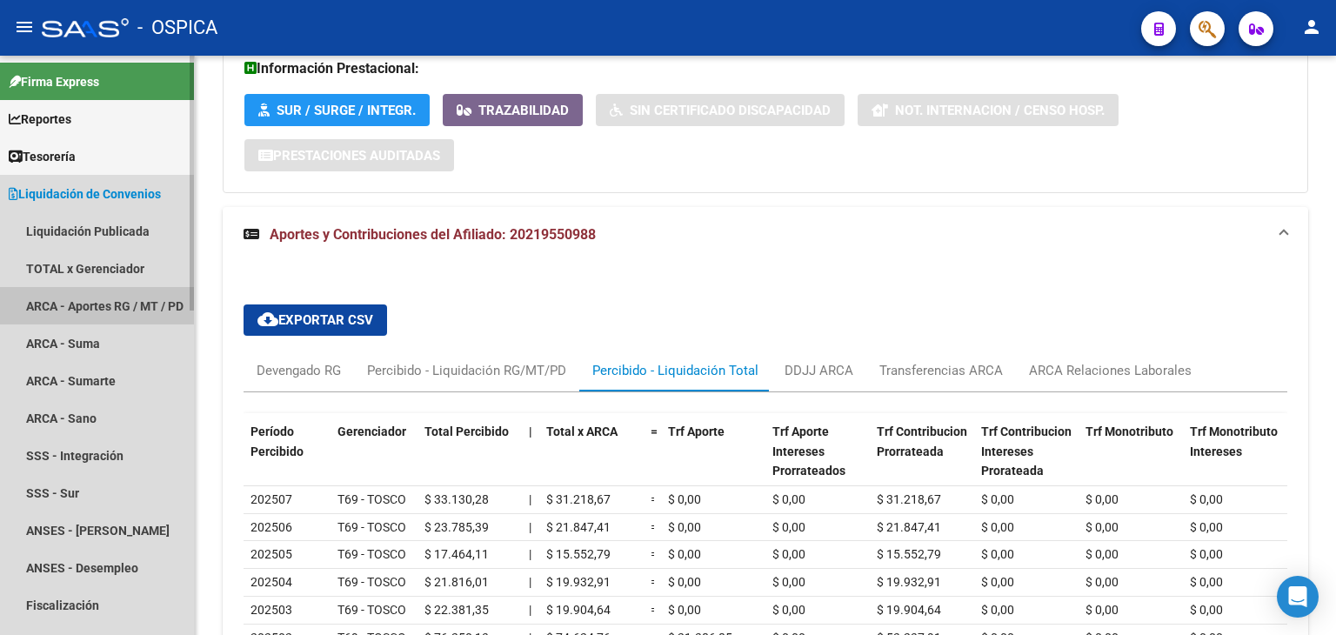
click at [96, 293] on link "ARCA - Aportes RG / MT / PD" at bounding box center [97, 305] width 194 height 37
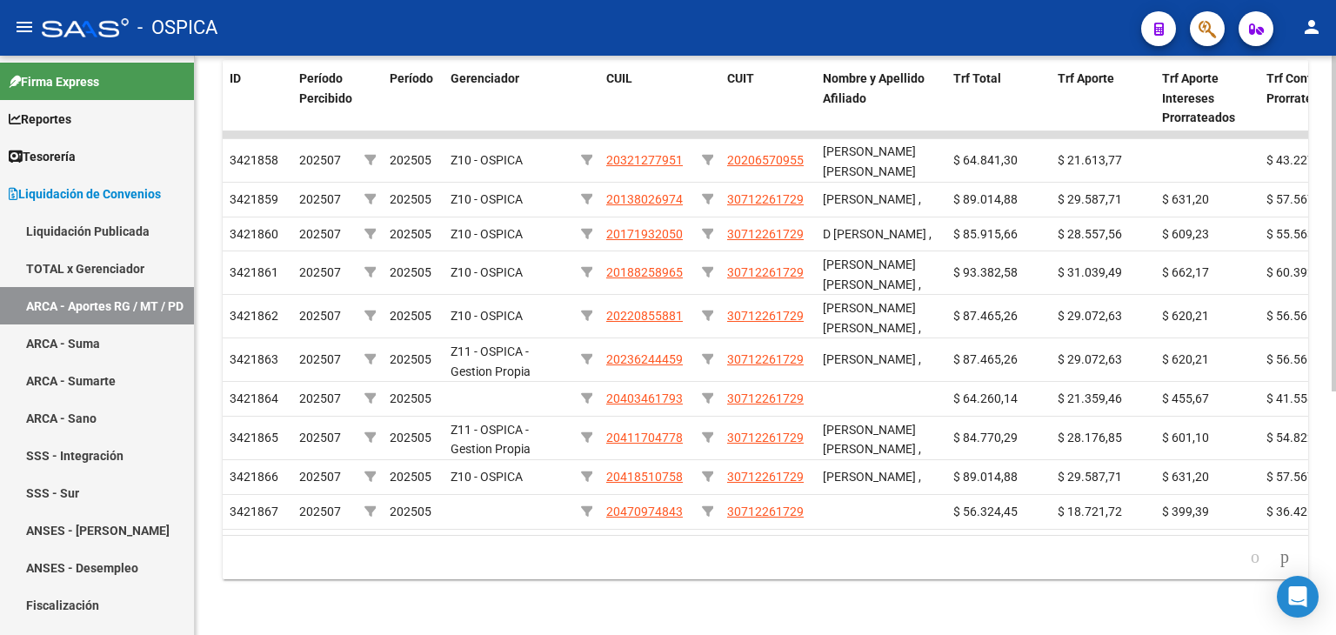
scroll to position [399, 0]
click at [1335, 472] on div at bounding box center [1333, 466] width 4 height 336
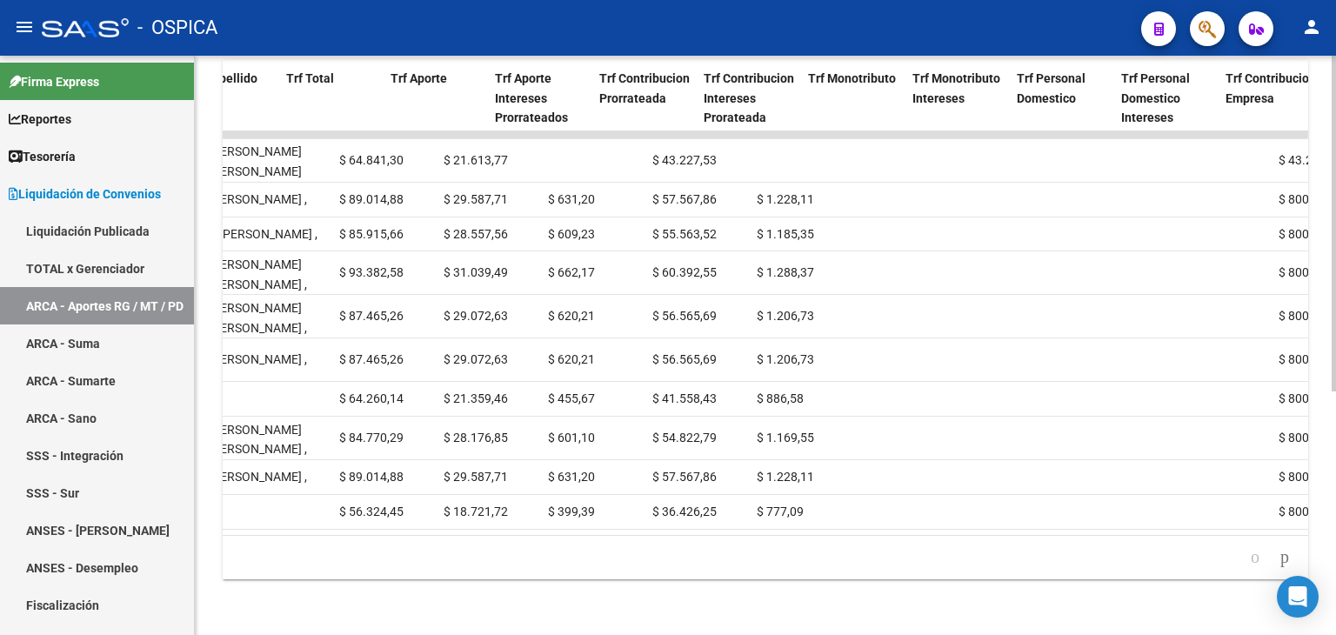
scroll to position [0, 667]
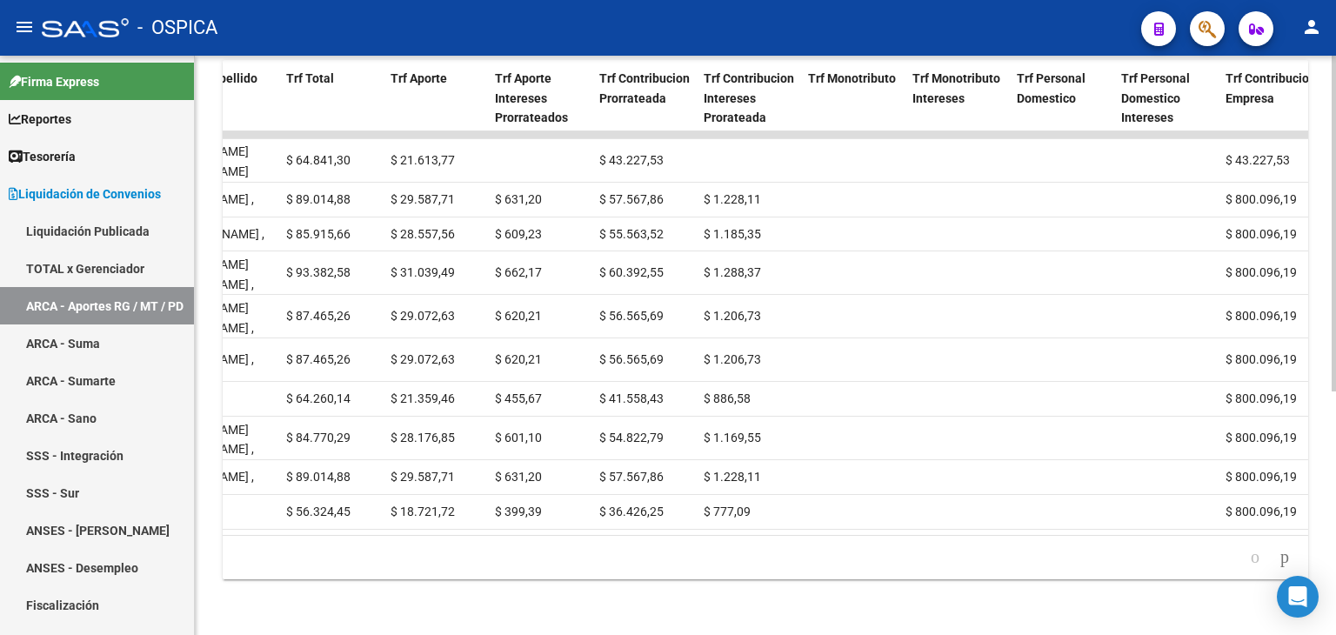
drag, startPoint x: 390, startPoint y: 554, endPoint x: 531, endPoint y: 576, distance: 142.6
click at [531, 576] on div "ID Período Percibido Período Gerenciador CUIL CUIT Nombre y Apellido Afiliado T…" at bounding box center [765, 319] width 1085 height 519
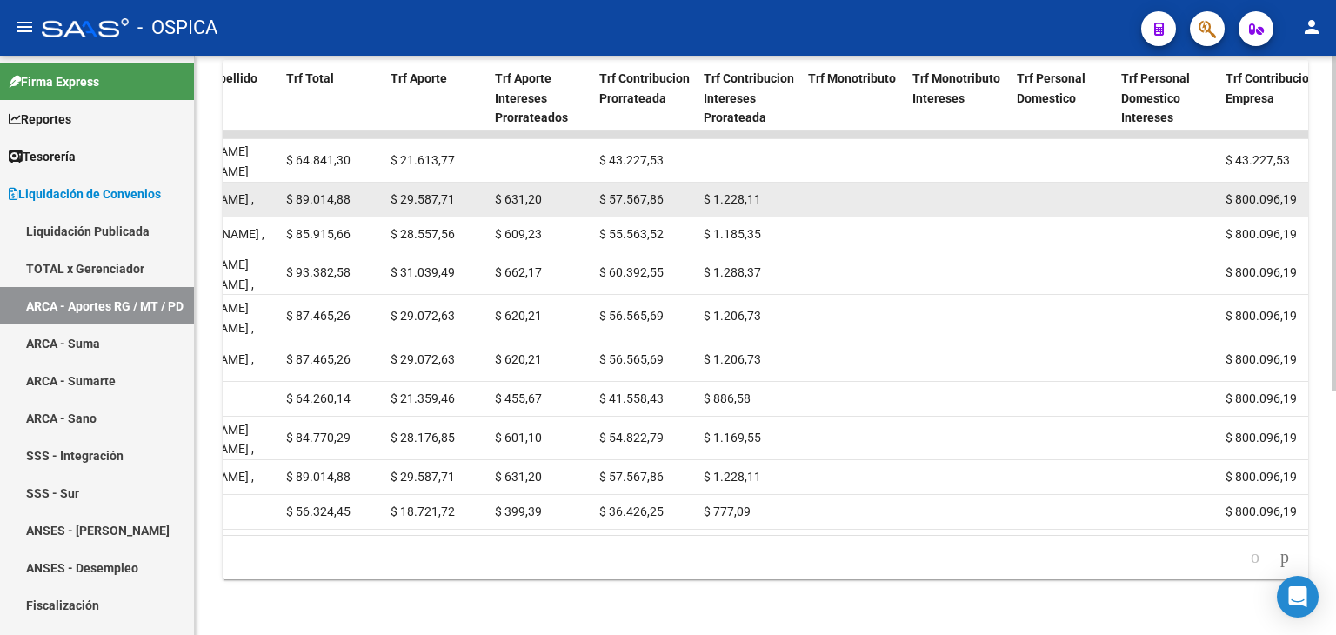
click at [637, 183] on datatable-body-cell "$ 57.567,86" at bounding box center [644, 200] width 104 height 34
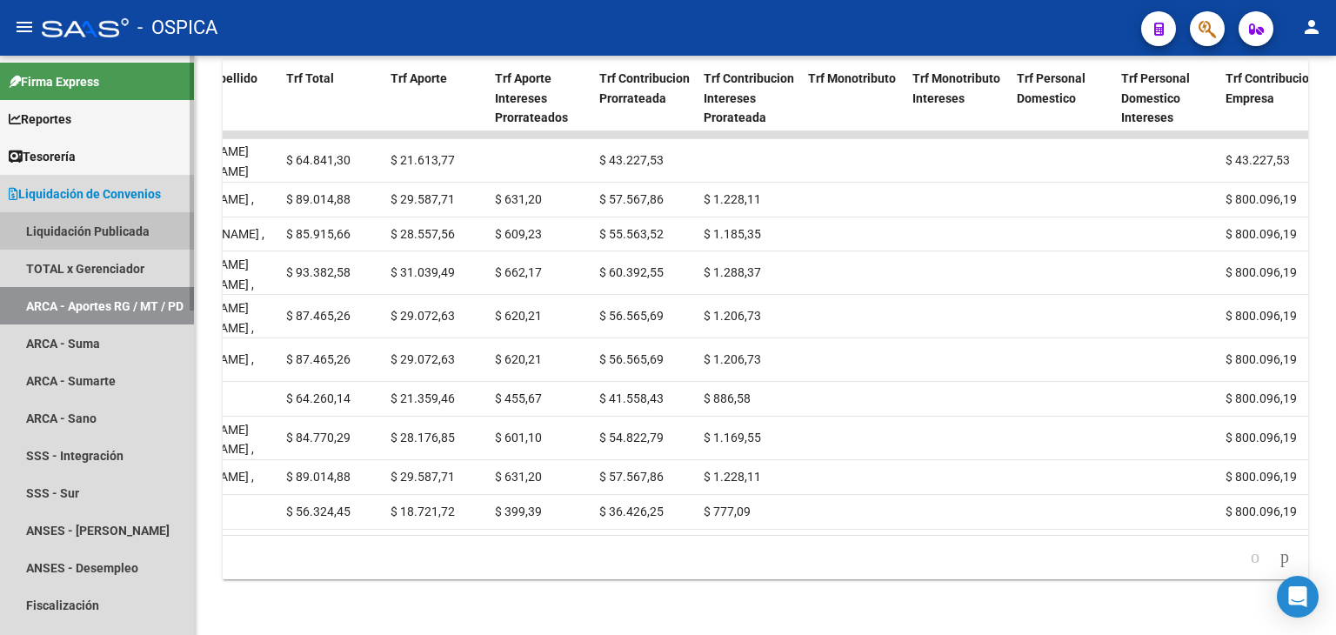
click at [111, 222] on link "Liquidación Publicada" at bounding box center [97, 230] width 194 height 37
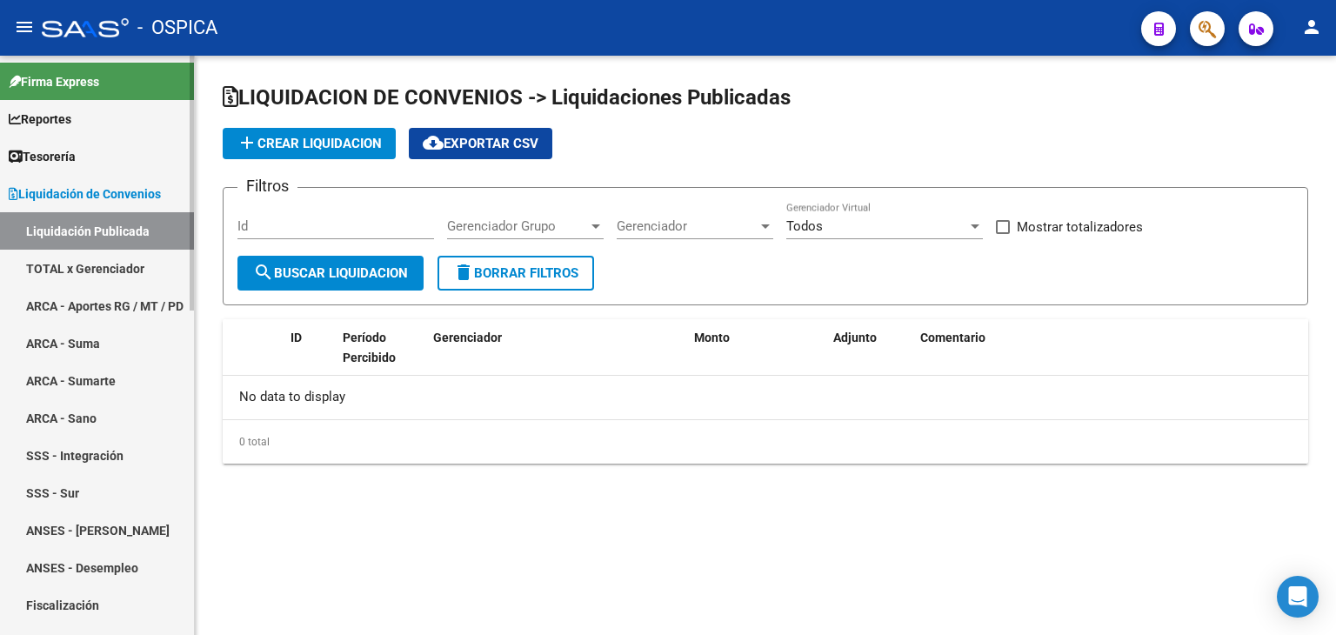
checkbox input "true"
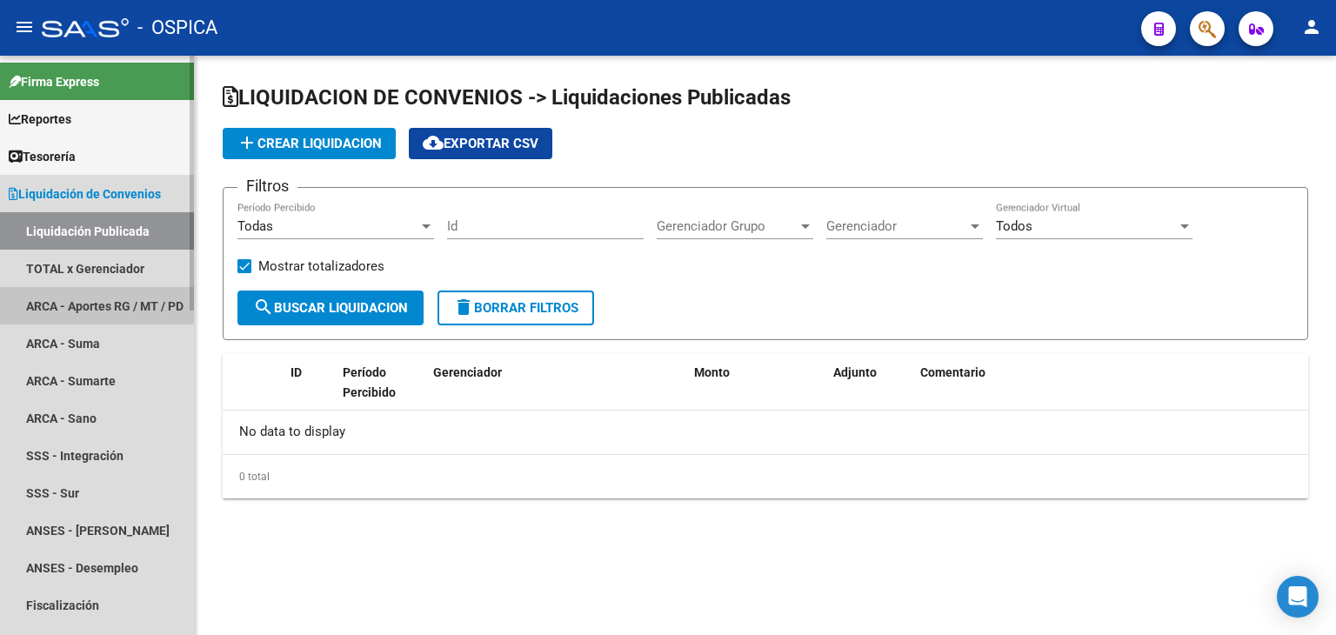
click at [116, 306] on link "ARCA - Aportes RG / MT / PD" at bounding box center [97, 305] width 194 height 37
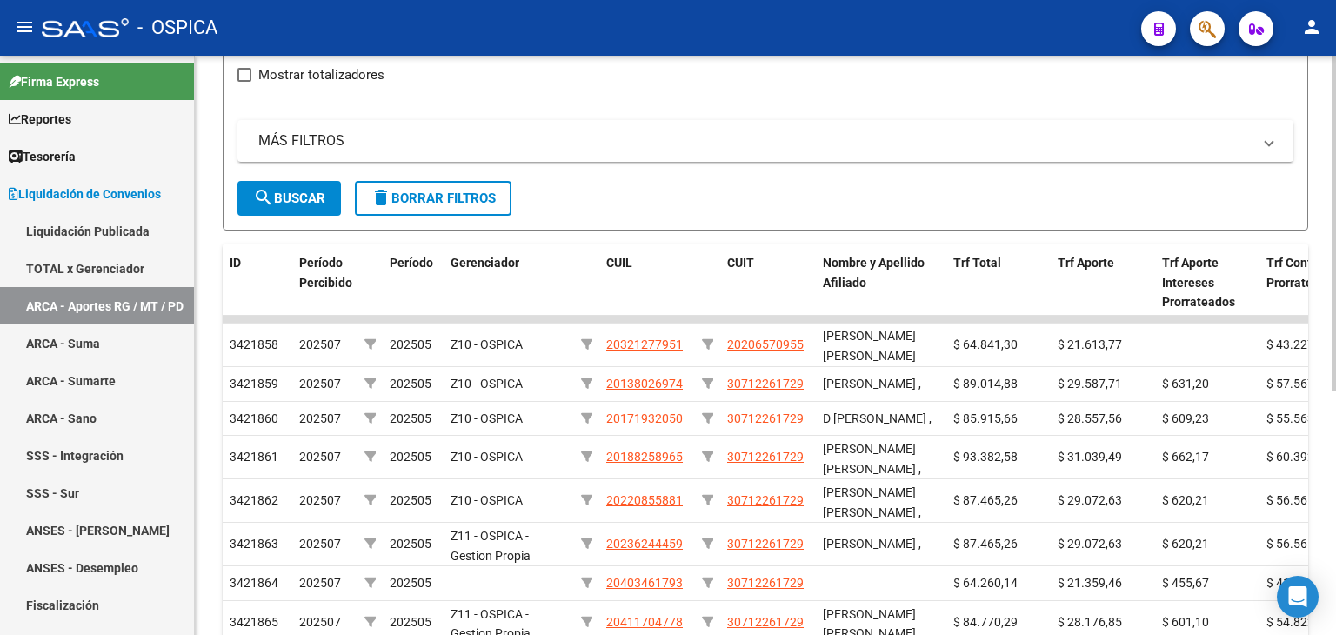
scroll to position [226, 0]
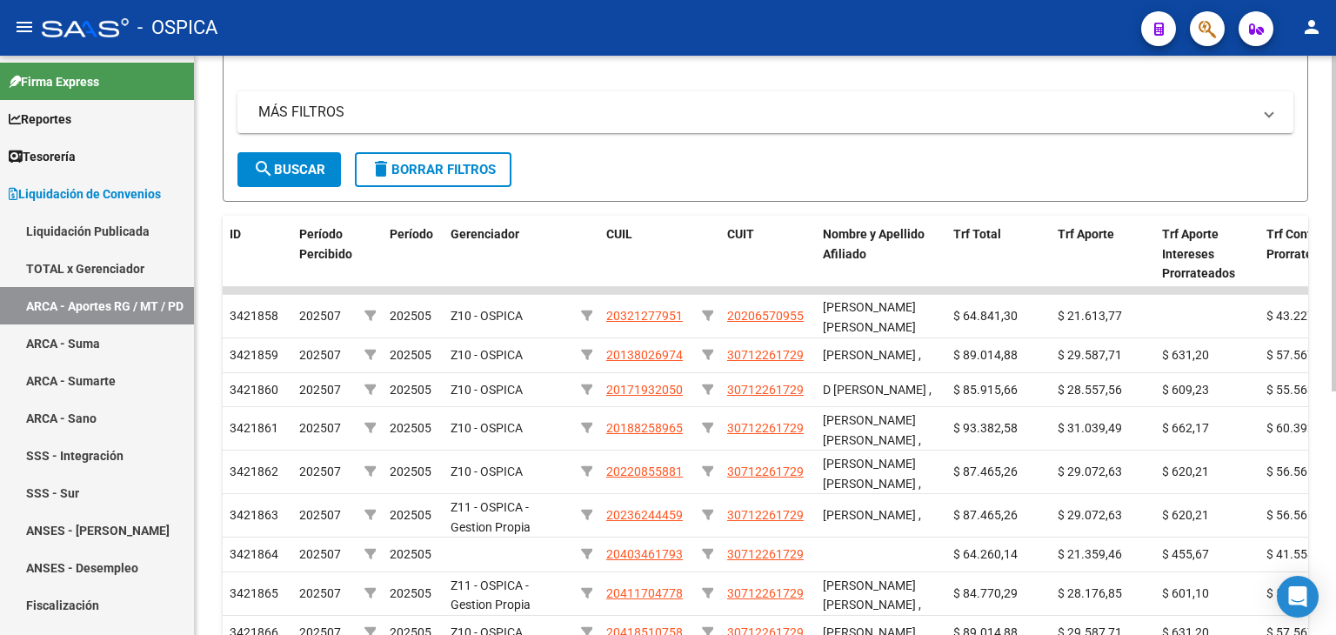
click at [1335, 287] on div at bounding box center [1333, 368] width 4 height 336
